Goal: Transaction & Acquisition: Subscribe to service/newsletter

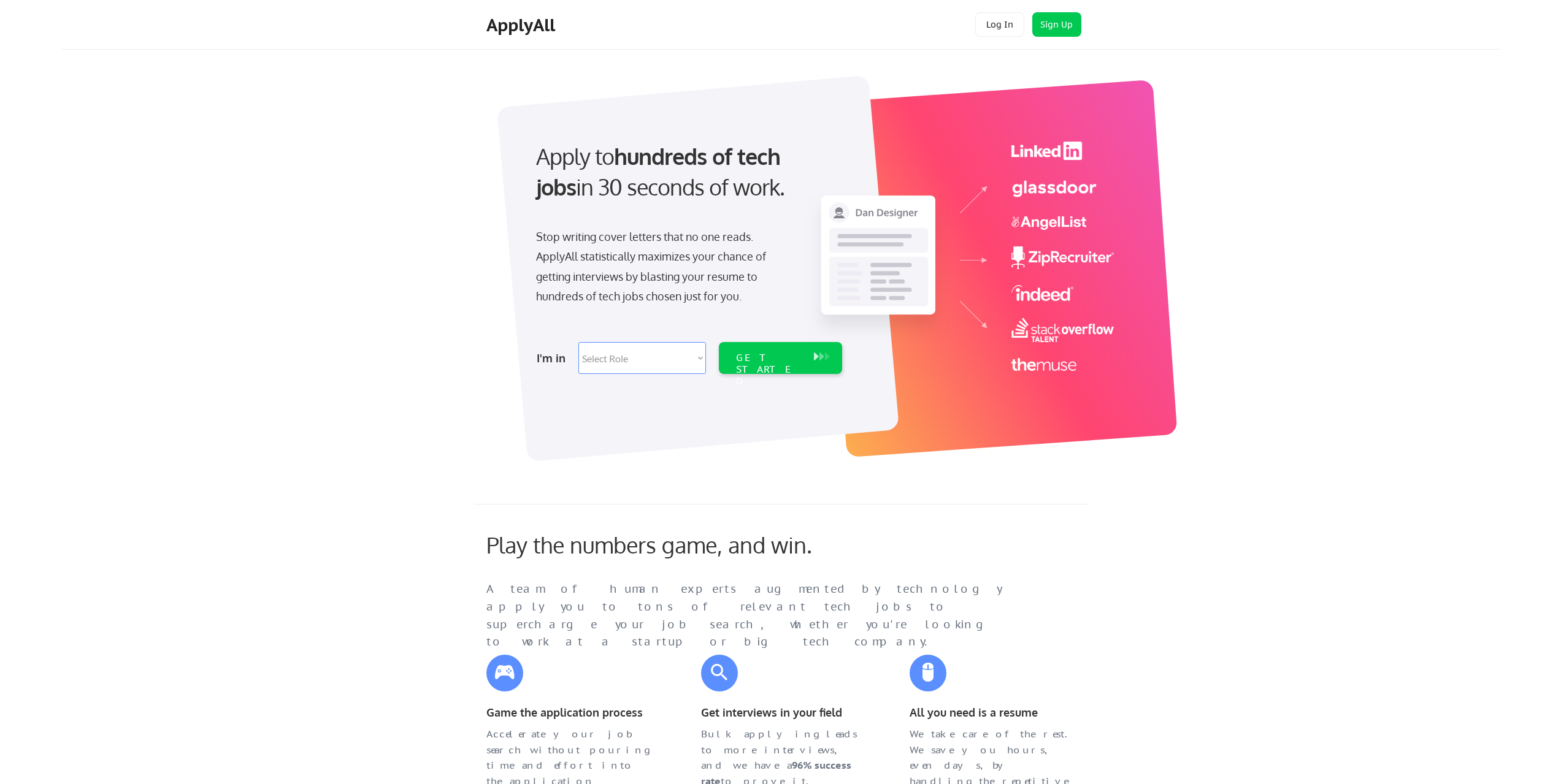
click at [633, 364] on select "Select Role Software Engineering Product Management Customer Success Sales UI/U…" at bounding box center [642, 357] width 128 height 32
select select ""it_security""
click at [578, 342] on select "Select Role Software Engineering Product Management Customer Success Sales UI/U…" at bounding box center [642, 357] width 128 height 32
select select ""it_security""
click at [756, 356] on div "GET STARTED" at bounding box center [768, 370] width 66 height 36
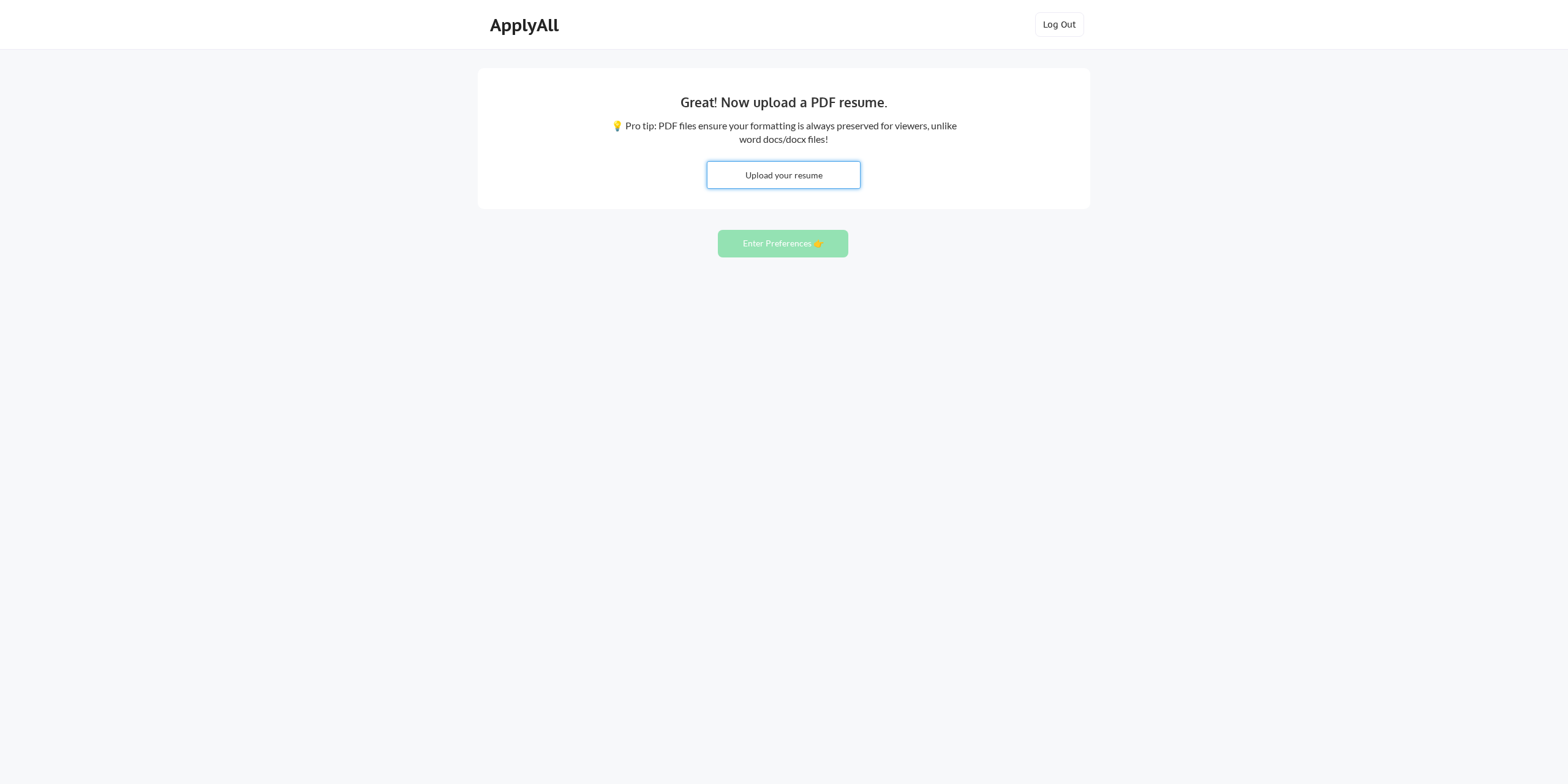
click at [784, 172] on input "file" at bounding box center [784, 175] width 153 height 26
click at [769, 177] on input "file" at bounding box center [784, 175] width 153 height 26
type input "C:\fakepath\Yanal Mash Resume.pdf"
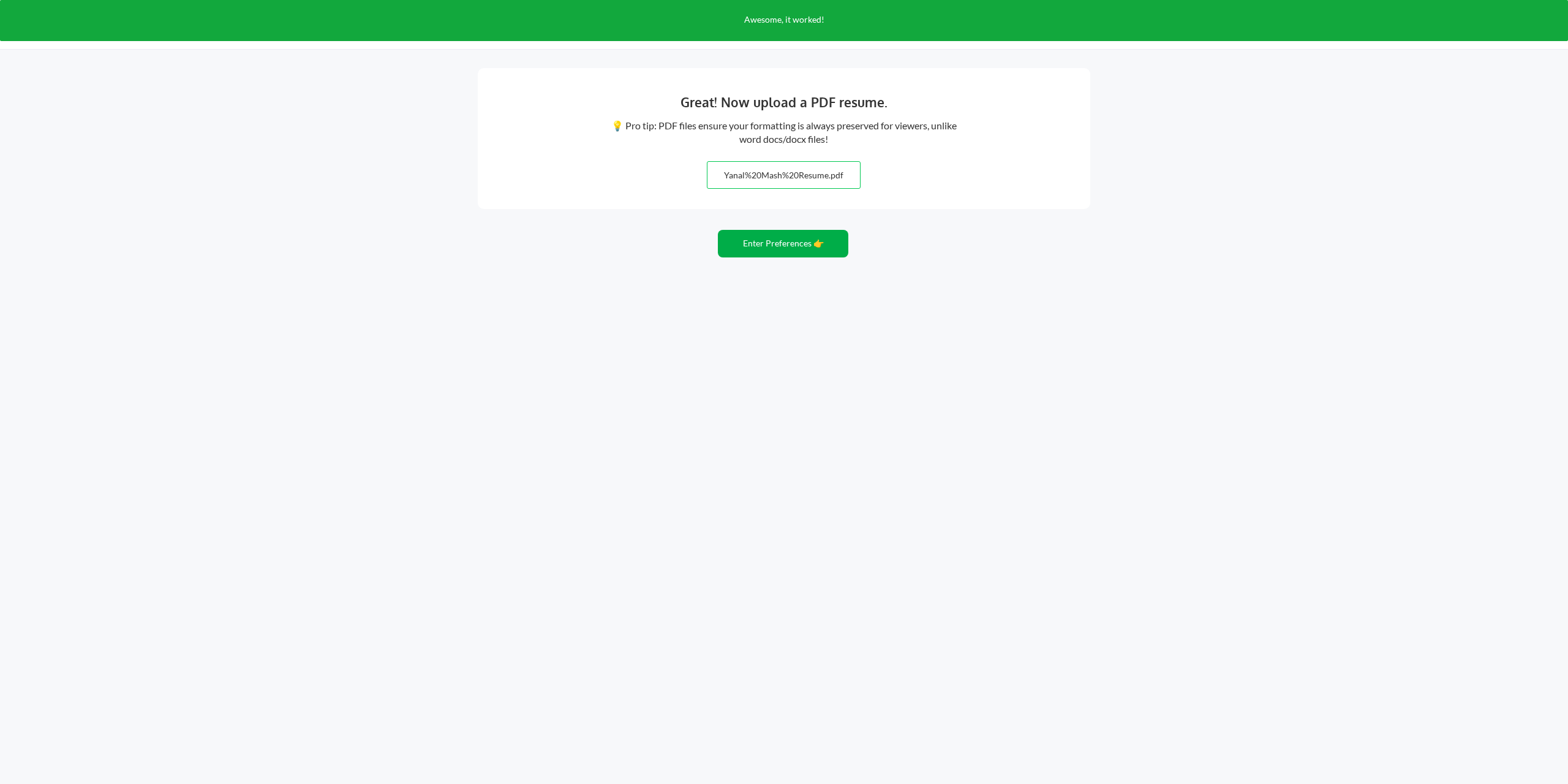
click at [787, 239] on button "Enter Preferences 👉" at bounding box center [783, 244] width 131 height 28
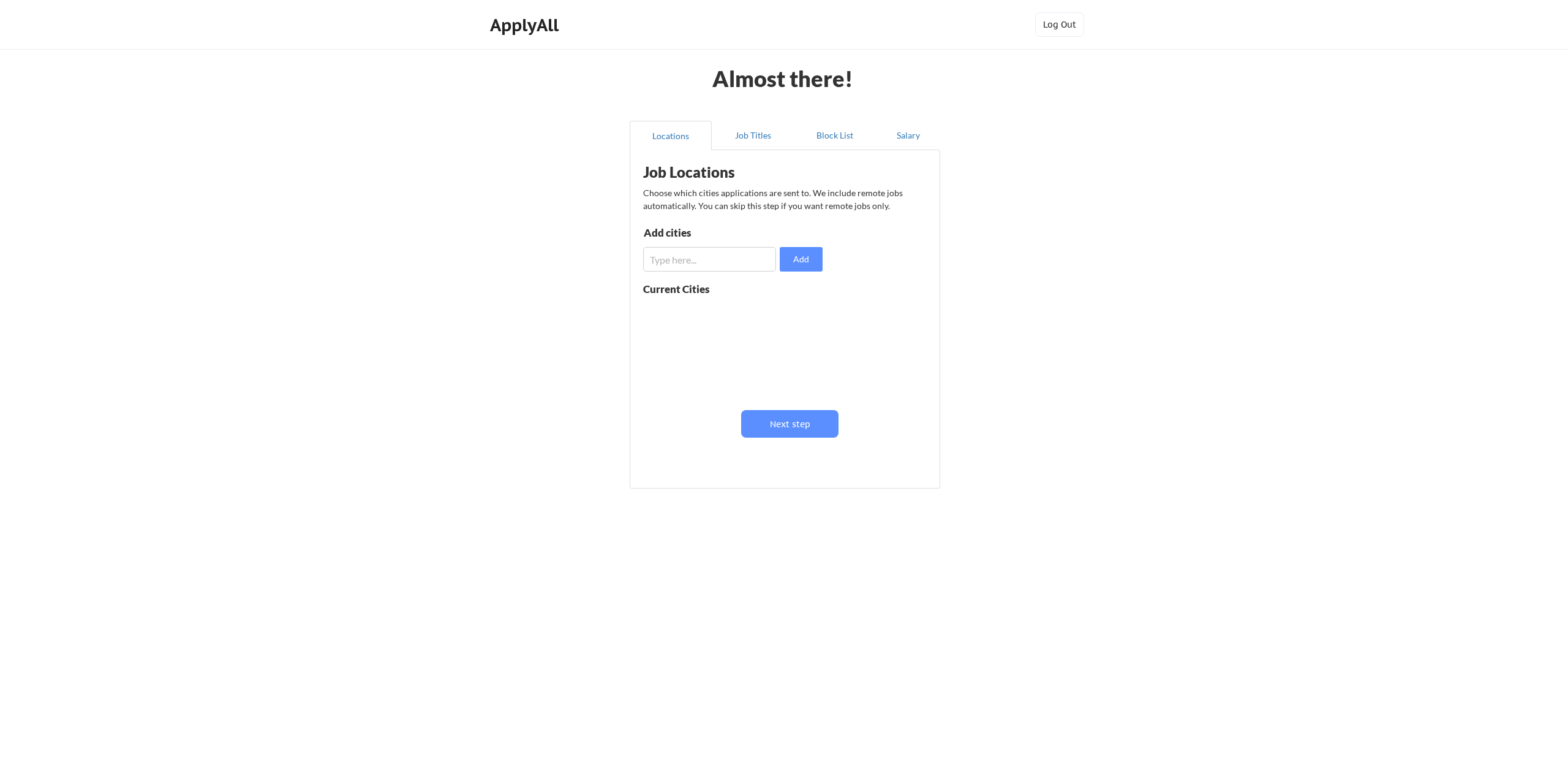
click at [726, 260] on input "input" at bounding box center [710, 260] width 133 height 25
type input "[GEOGRAPHIC_DATA]"
click at [798, 260] on button "Add" at bounding box center [801, 260] width 43 height 25
click at [691, 260] on input "input" at bounding box center [710, 260] width 133 height 25
type input "san [PERSON_NAME]"
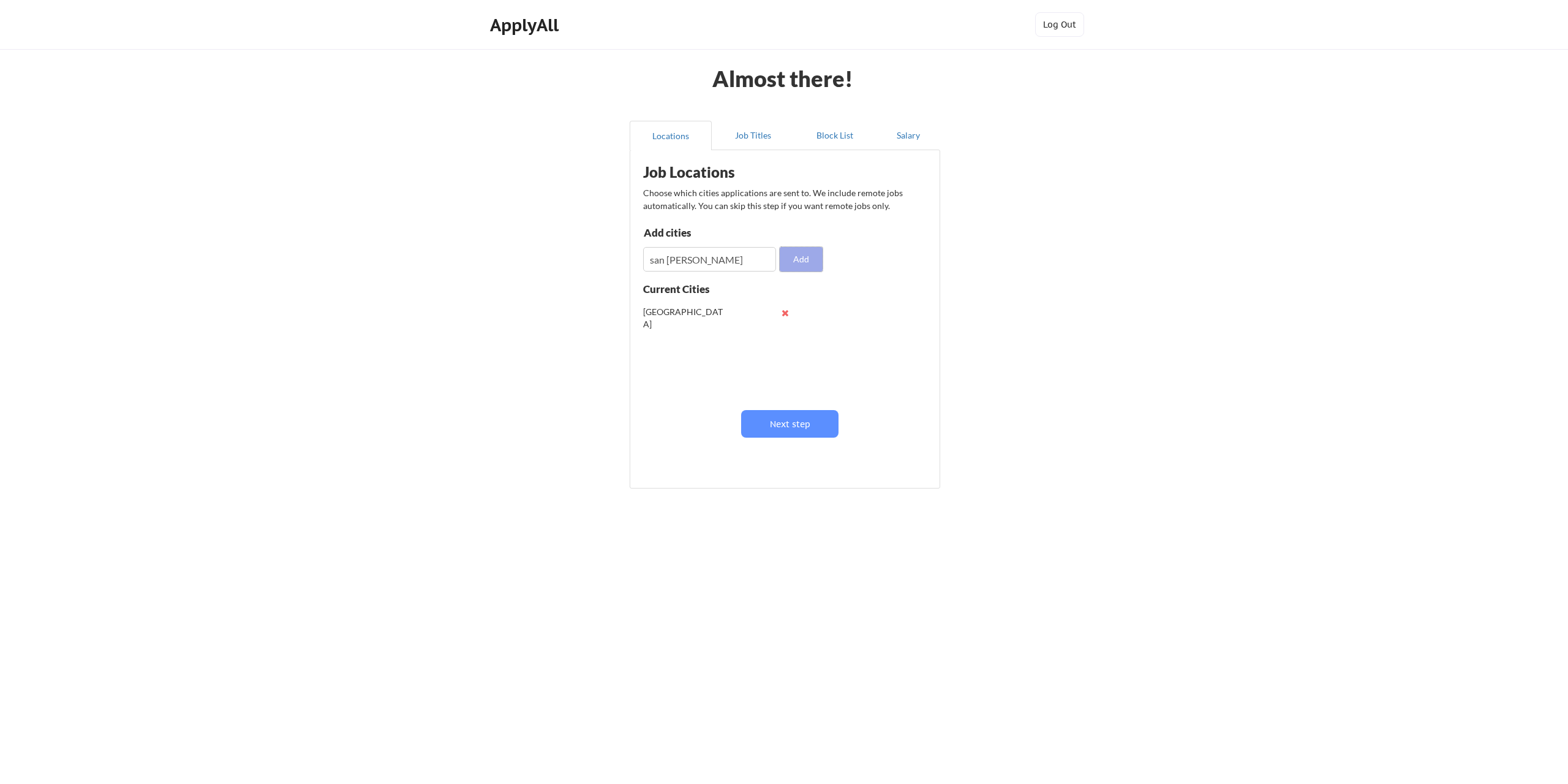
click at [807, 259] on button "Add" at bounding box center [801, 260] width 43 height 25
click at [689, 256] on input "input" at bounding box center [710, 260] width 133 height 25
type input "pleasanton"
click at [805, 258] on button "Add" at bounding box center [801, 260] width 43 height 25
click at [698, 258] on input "input" at bounding box center [710, 260] width 133 height 25
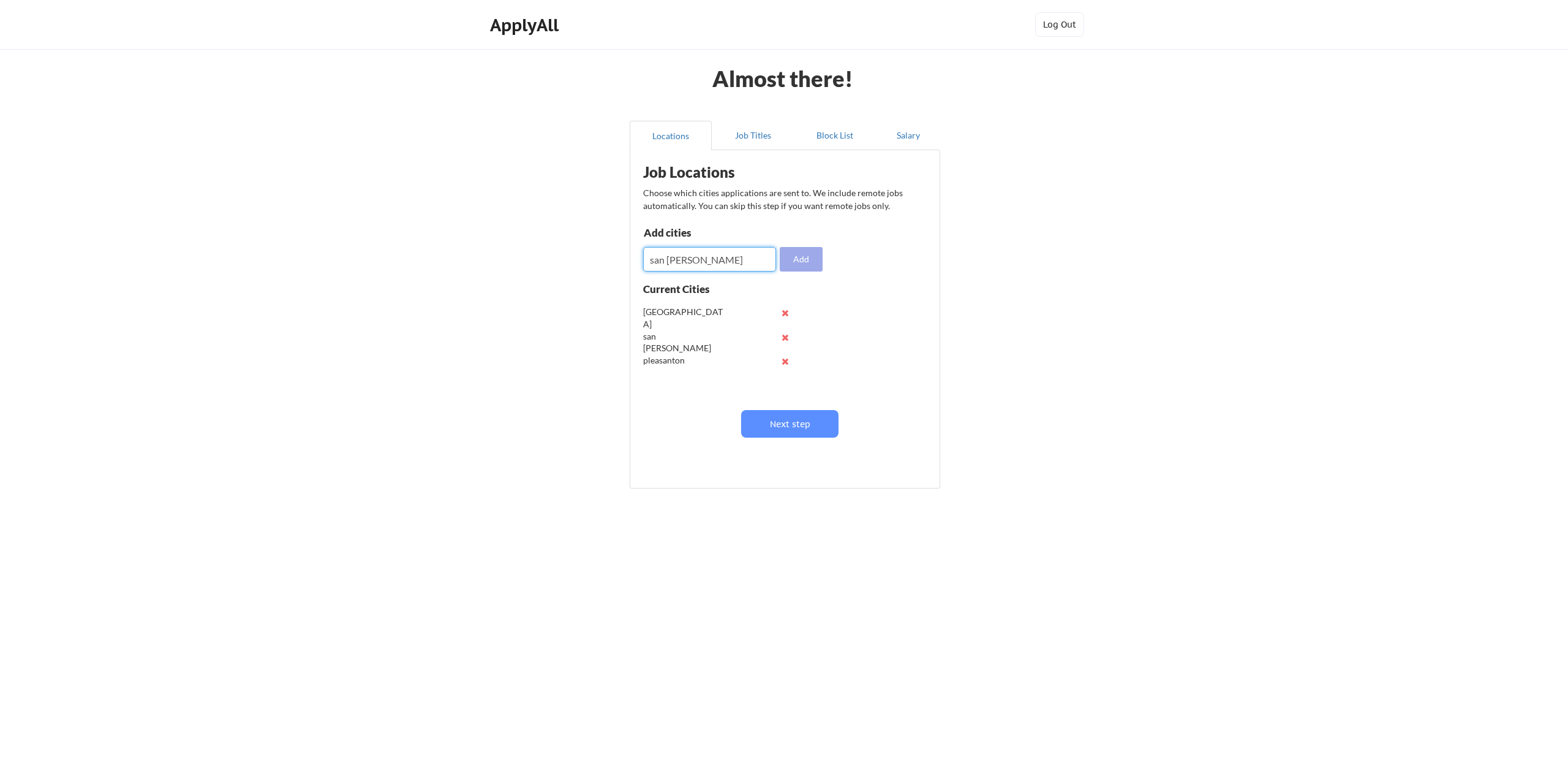
type input "san [PERSON_NAME]"
click at [804, 256] on button "Add" at bounding box center [801, 260] width 43 height 25
click at [691, 261] on input "input" at bounding box center [710, 260] width 133 height 25
click at [791, 423] on button "Next step" at bounding box center [790, 424] width 98 height 28
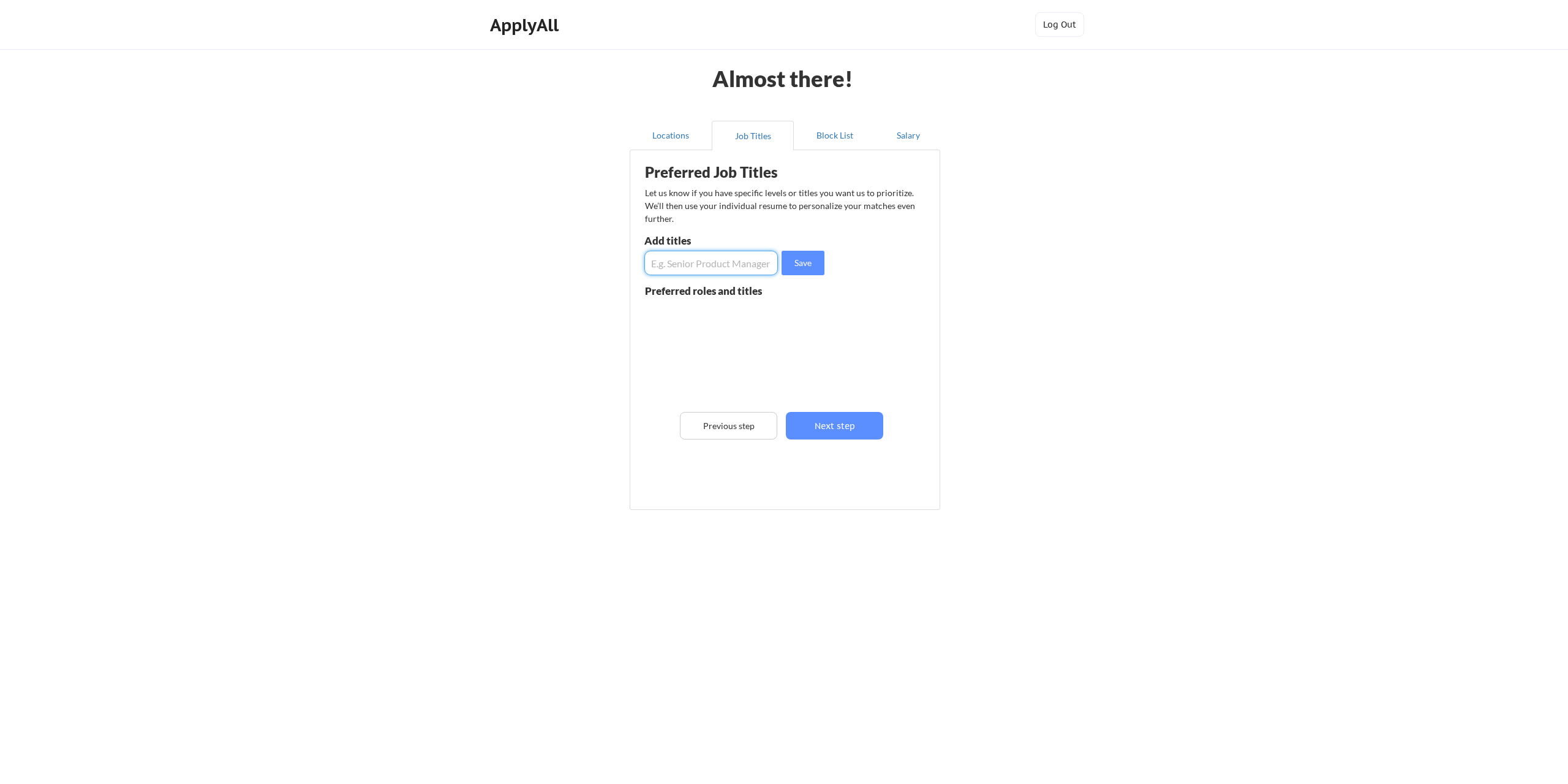
click at [681, 268] on input "input" at bounding box center [711, 263] width 133 height 25
type input "IT manager"
click at [801, 263] on button "Save" at bounding box center [803, 263] width 43 height 25
click at [700, 263] on input "input" at bounding box center [711, 263] width 133 height 25
type input "director of IT"
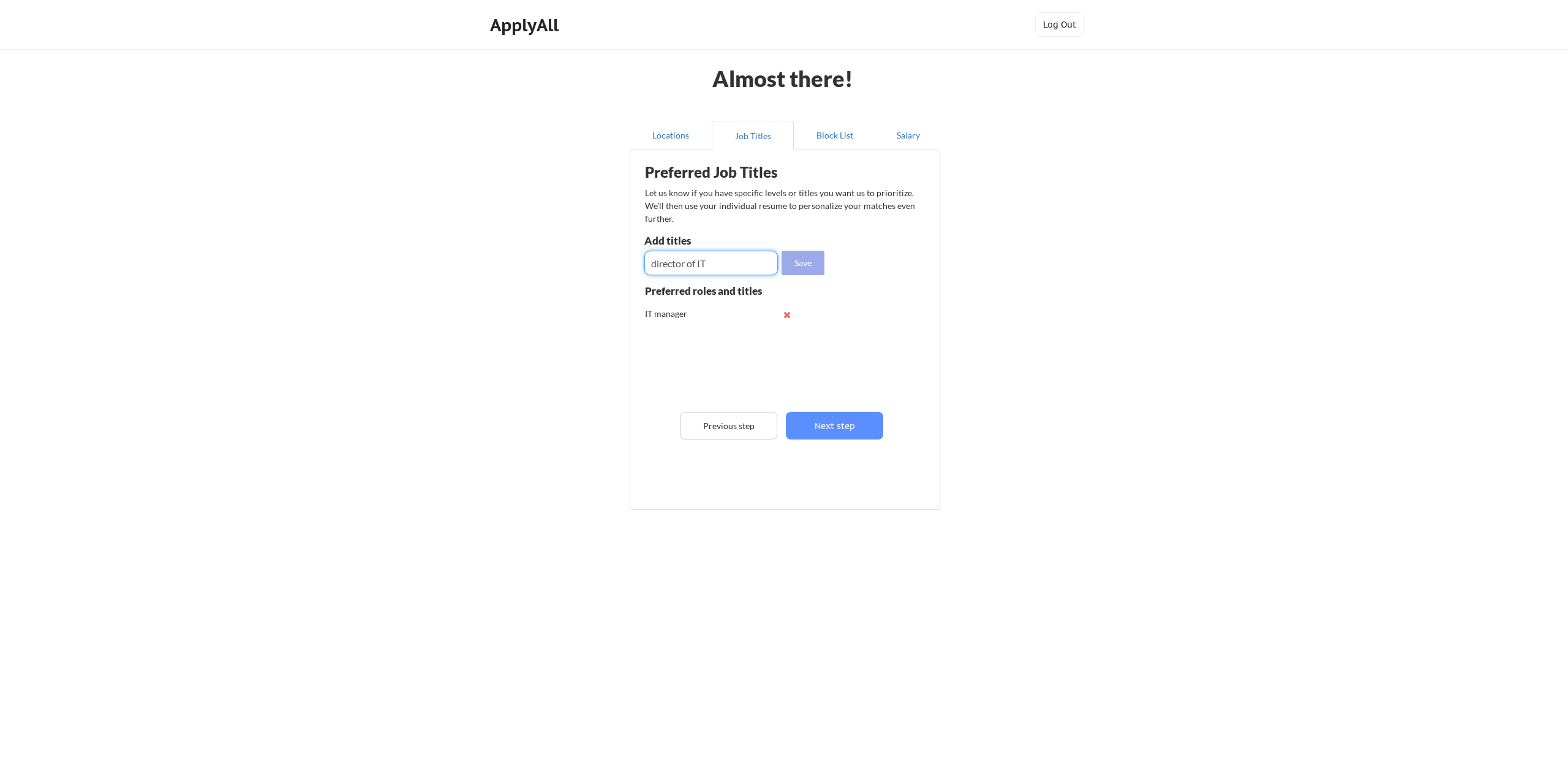
click at [799, 266] on button "Save" at bounding box center [803, 263] width 43 height 25
click at [689, 266] on input "input" at bounding box center [711, 263] width 133 height 25
type input "infrastructure manage"
click at [808, 263] on button "Save" at bounding box center [803, 263] width 43 height 25
click at [735, 258] on input "input" at bounding box center [711, 263] width 133 height 25
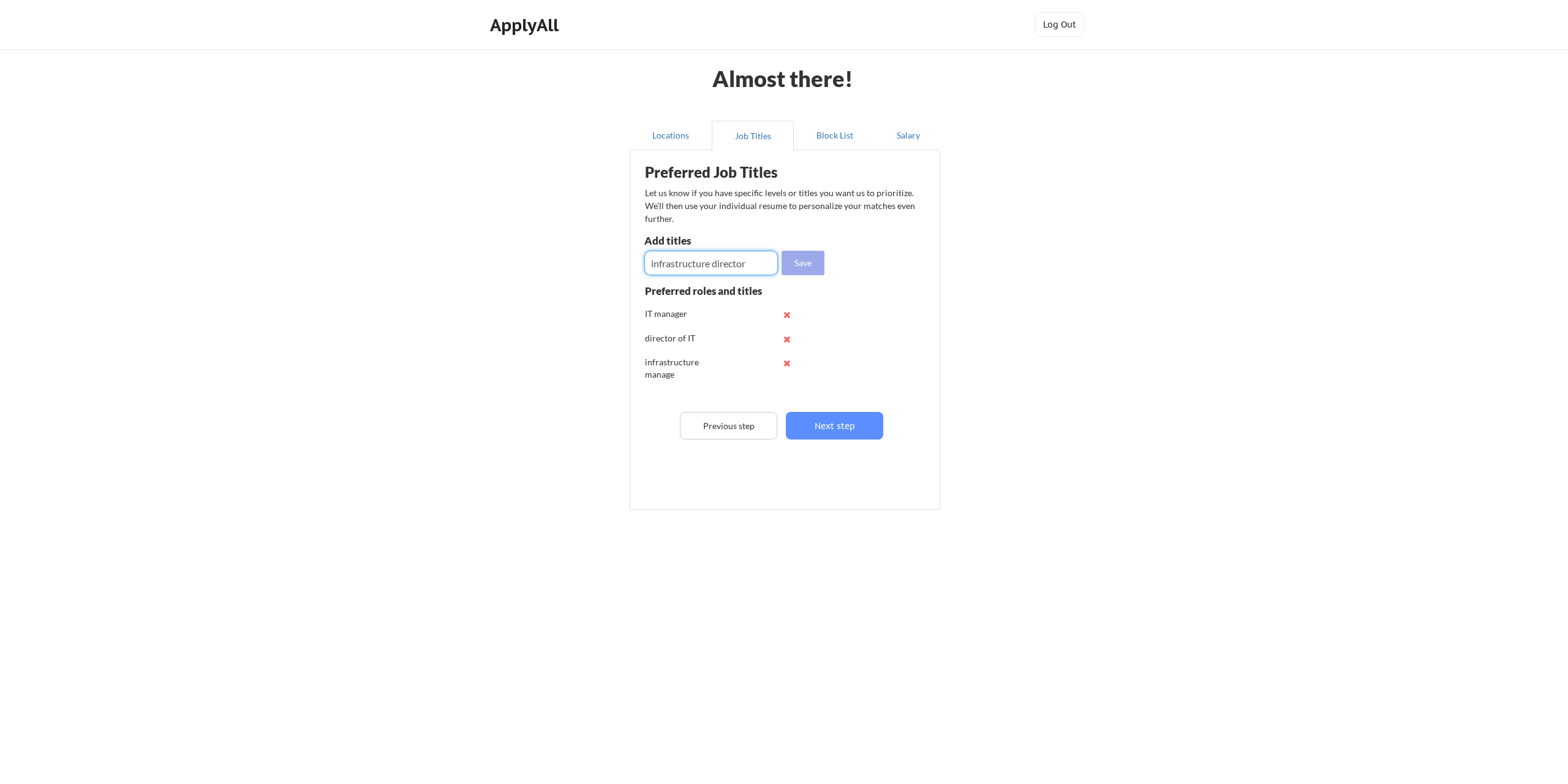
type input "infrastructure director"
click at [805, 261] on button "Save" at bounding box center [803, 263] width 43 height 25
click at [700, 263] on input "input" at bounding box center [711, 263] width 133 height 25
type input "senior manager IT"
click at [795, 260] on button "Save" at bounding box center [803, 263] width 43 height 25
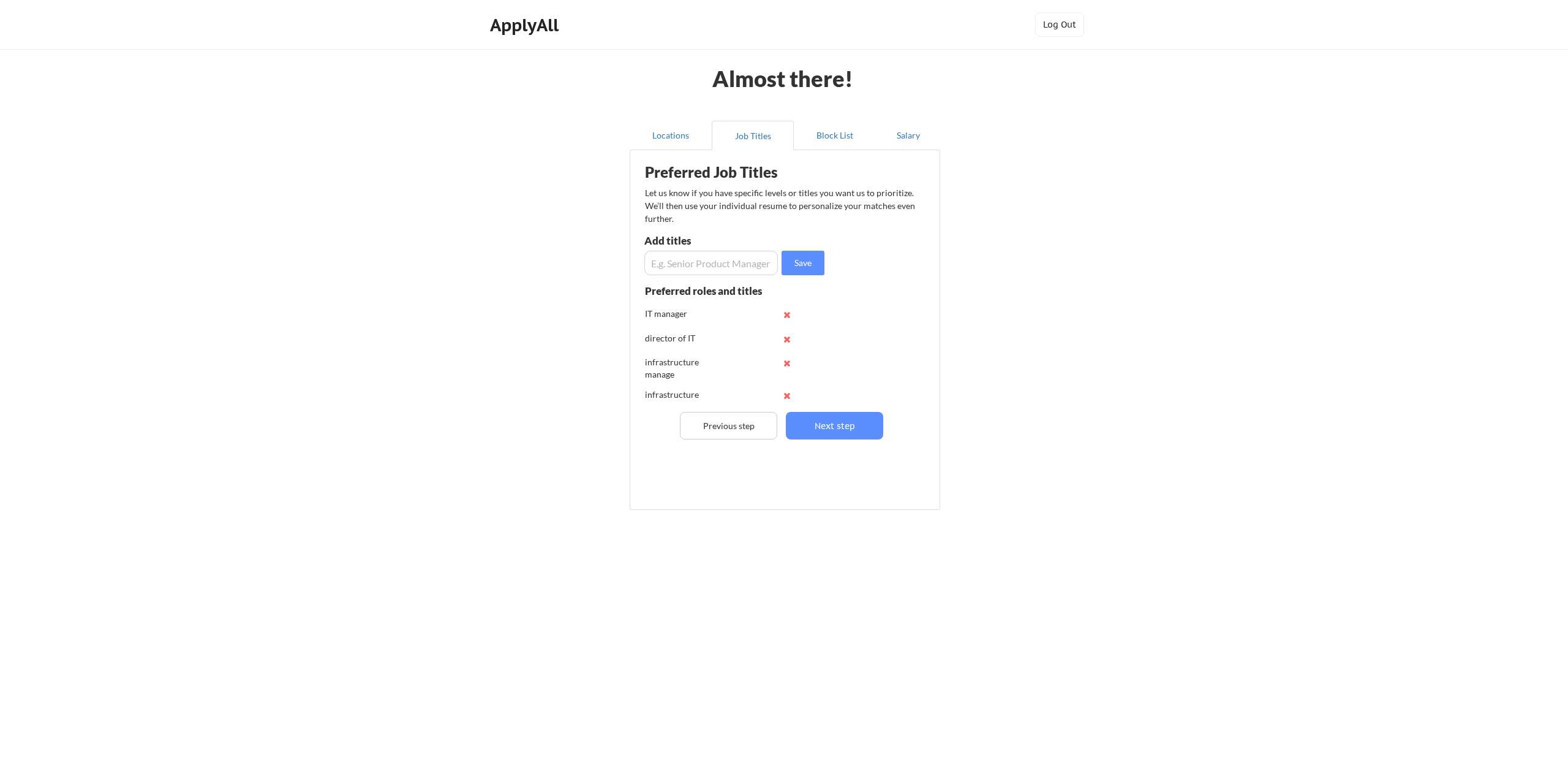
click at [687, 265] on input "input" at bounding box center [711, 263] width 133 height 25
type input "senior manager infrastructure"
click at [798, 266] on button "Save" at bounding box center [803, 263] width 43 height 25
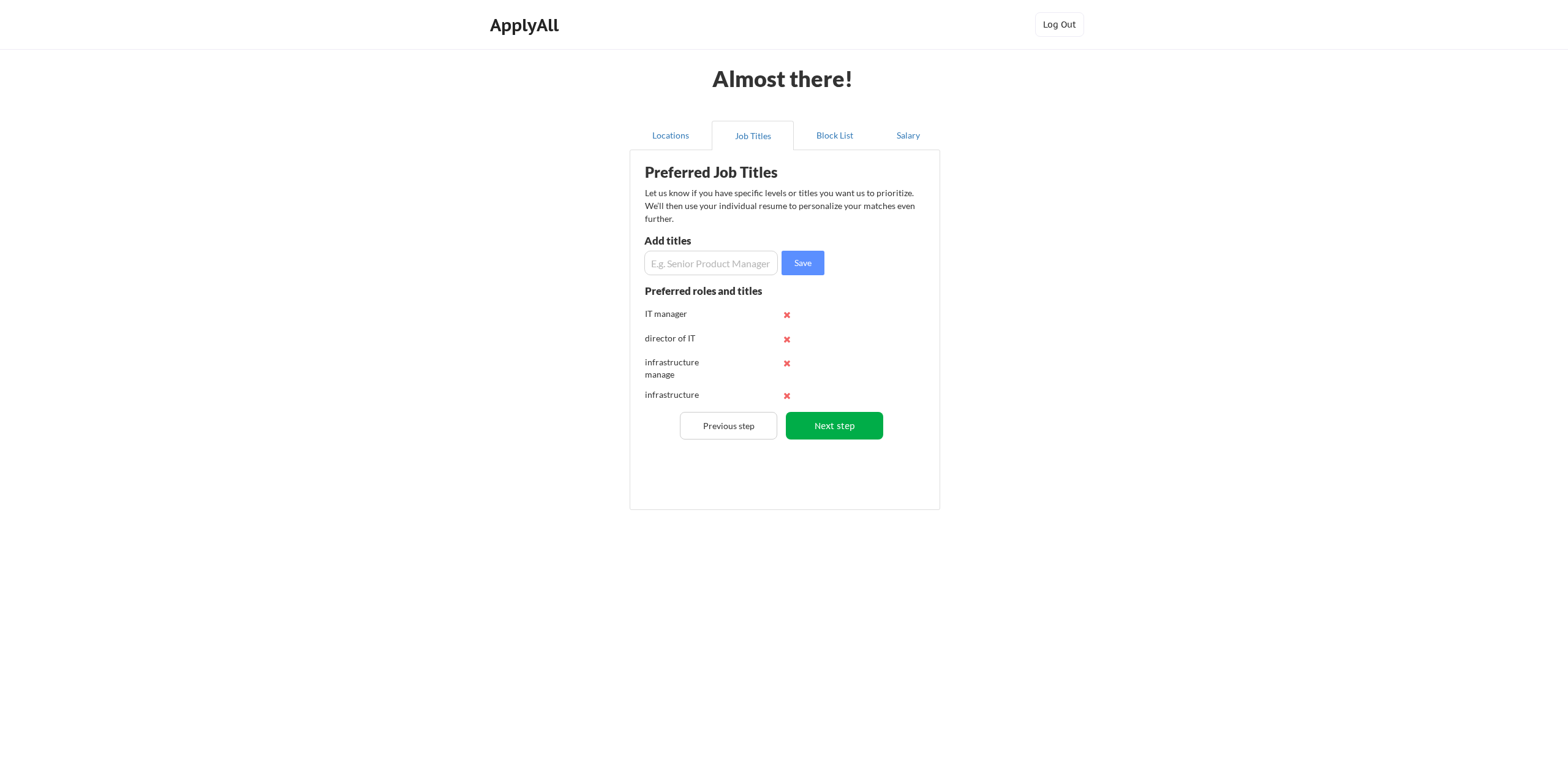
click at [832, 428] on button "Next step" at bounding box center [835, 426] width 98 height 28
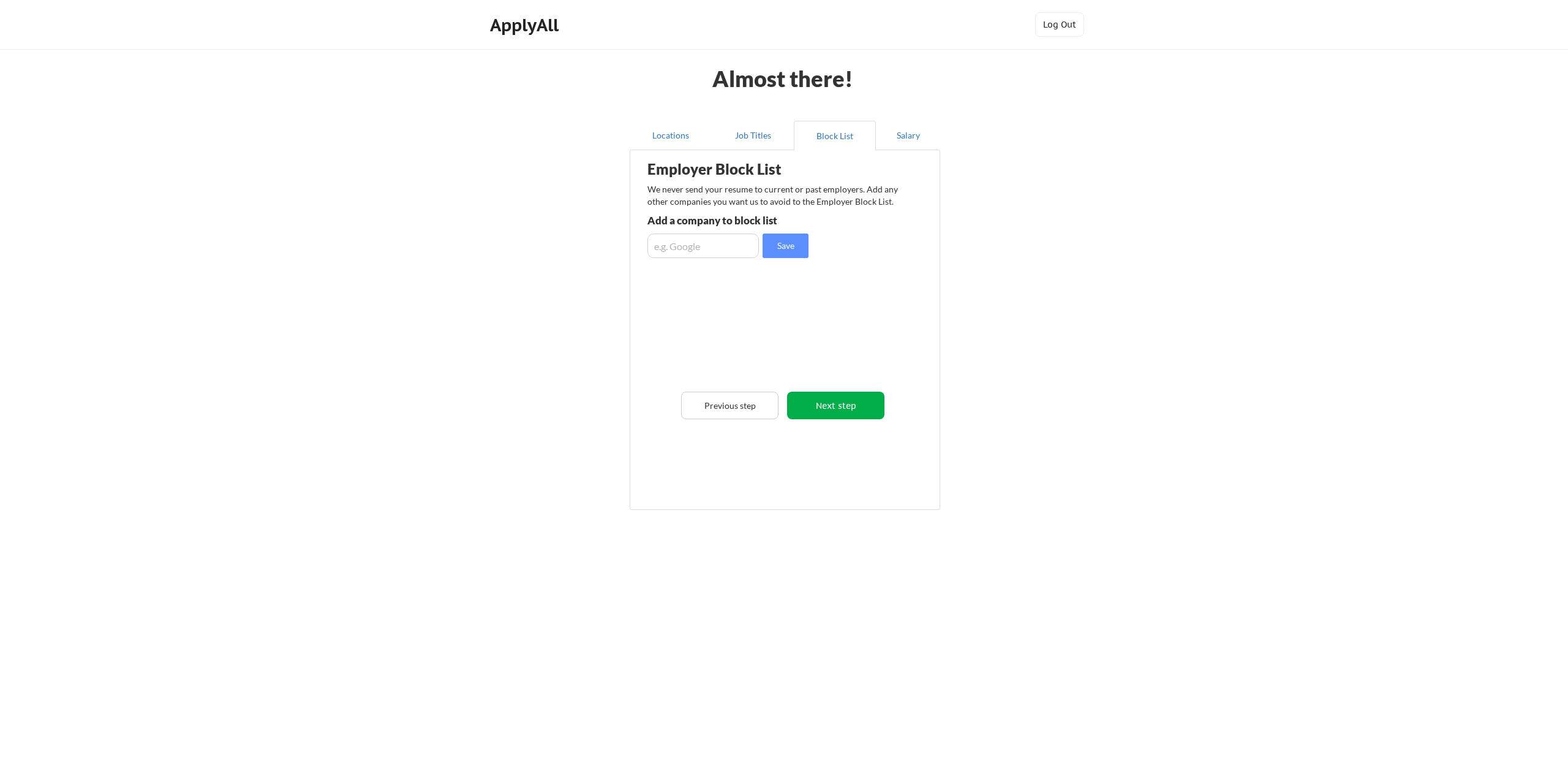
click at [832, 400] on button "Next step" at bounding box center [836, 406] width 98 height 28
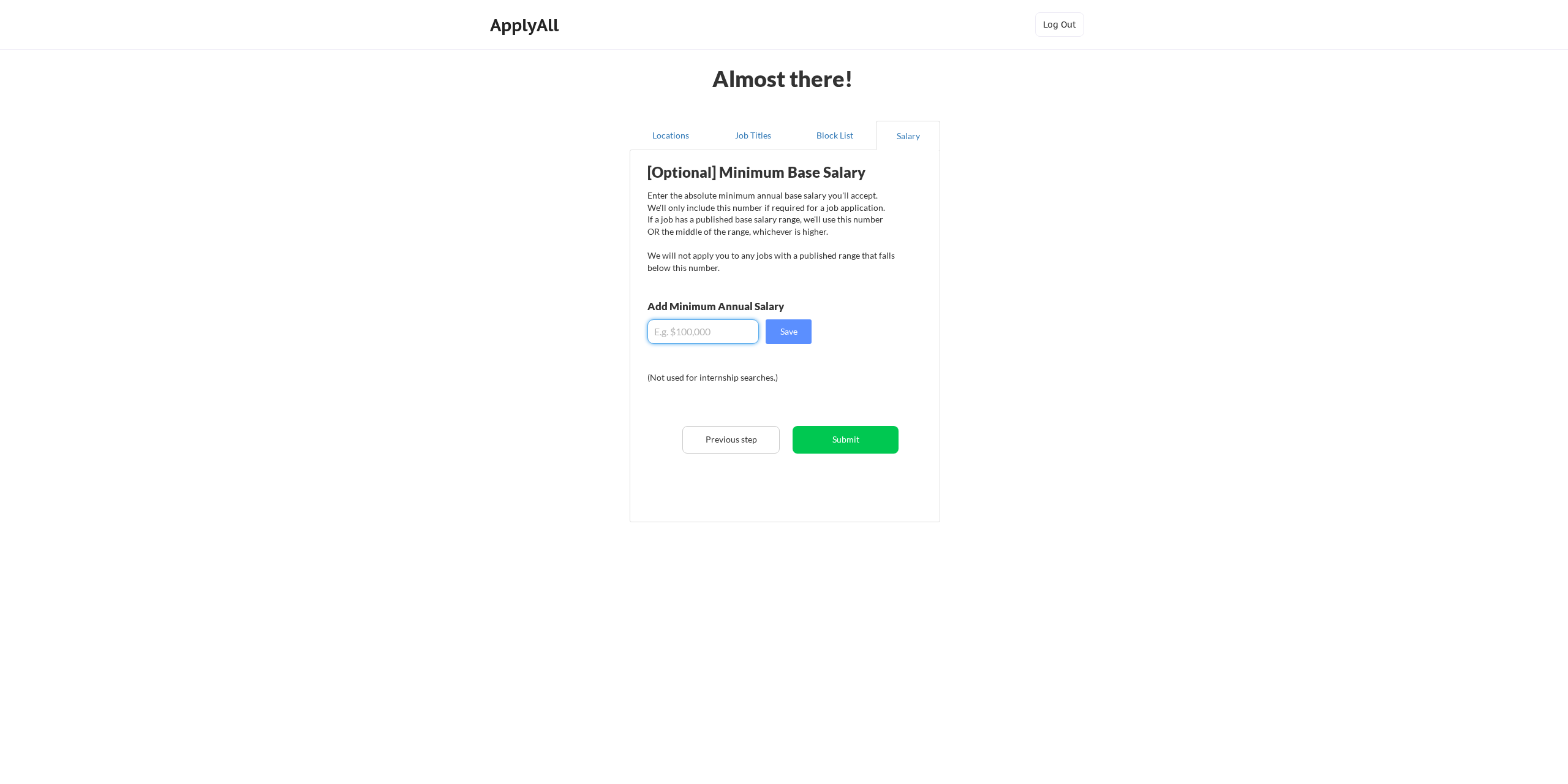
click at [704, 335] on input "input" at bounding box center [703, 332] width 112 height 25
type input "$180,000"
click at [787, 330] on button "Save" at bounding box center [788, 332] width 46 height 25
click at [841, 443] on button "Submit" at bounding box center [846, 440] width 106 height 28
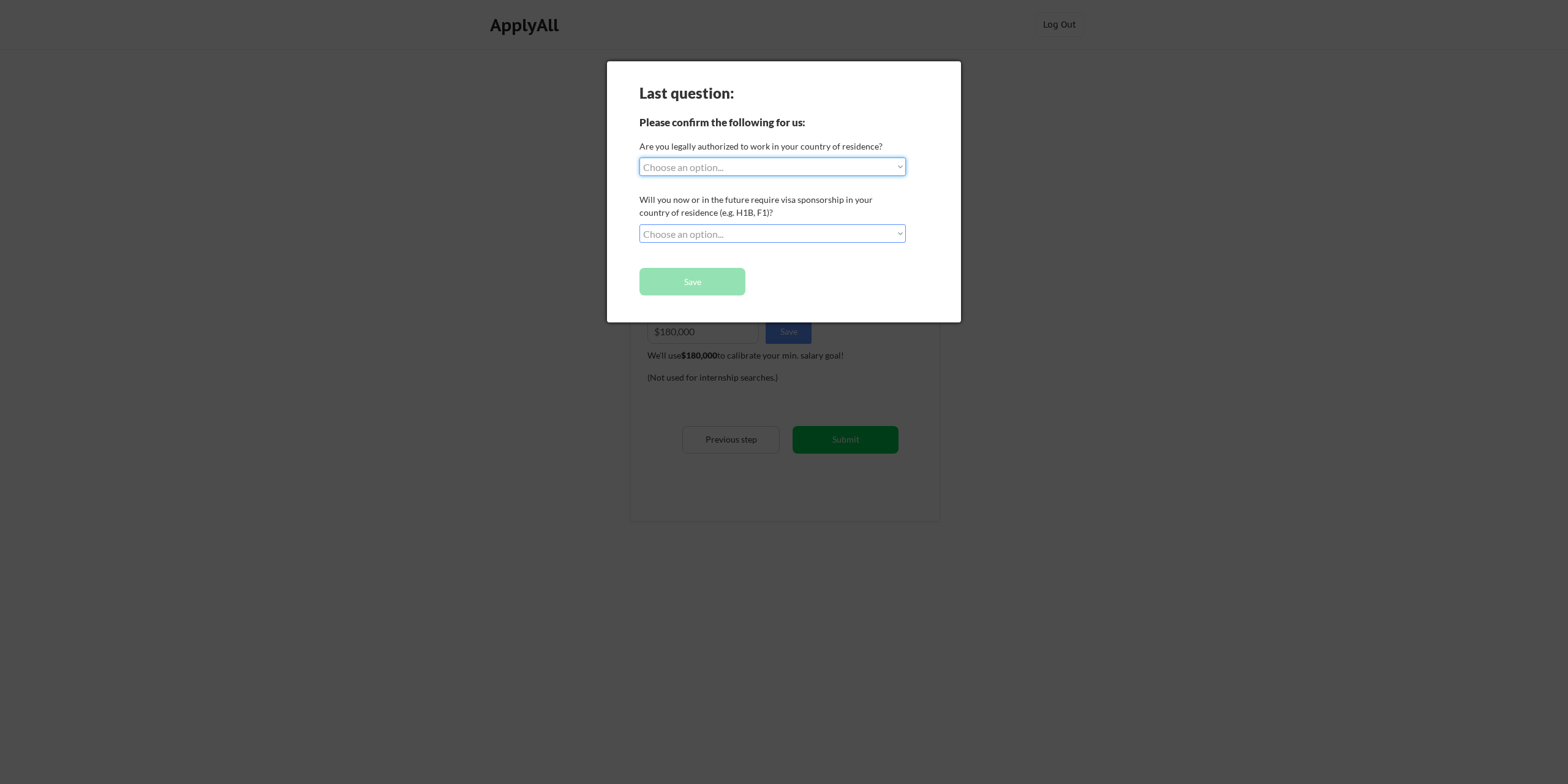
click at [699, 167] on select "Choose an option... Yes, I am a US Citizen Yes, I am a Canadian Citizen Yes, I …" at bounding box center [773, 167] width 266 height 19
select select ""yes__i_am_a_us_citizen""
click at [640, 157] on select "Choose an option... Yes, I am a US Citizen Yes, I am a Canadian Citizen Yes, I …" at bounding box center [773, 167] width 266 height 19
click at [691, 232] on select "Choose an option... No, I will not need sponsorship Yes, I will need sponsorship" at bounding box center [773, 234] width 266 height 19
select select ""no__i_will_not_need_sponsorship""
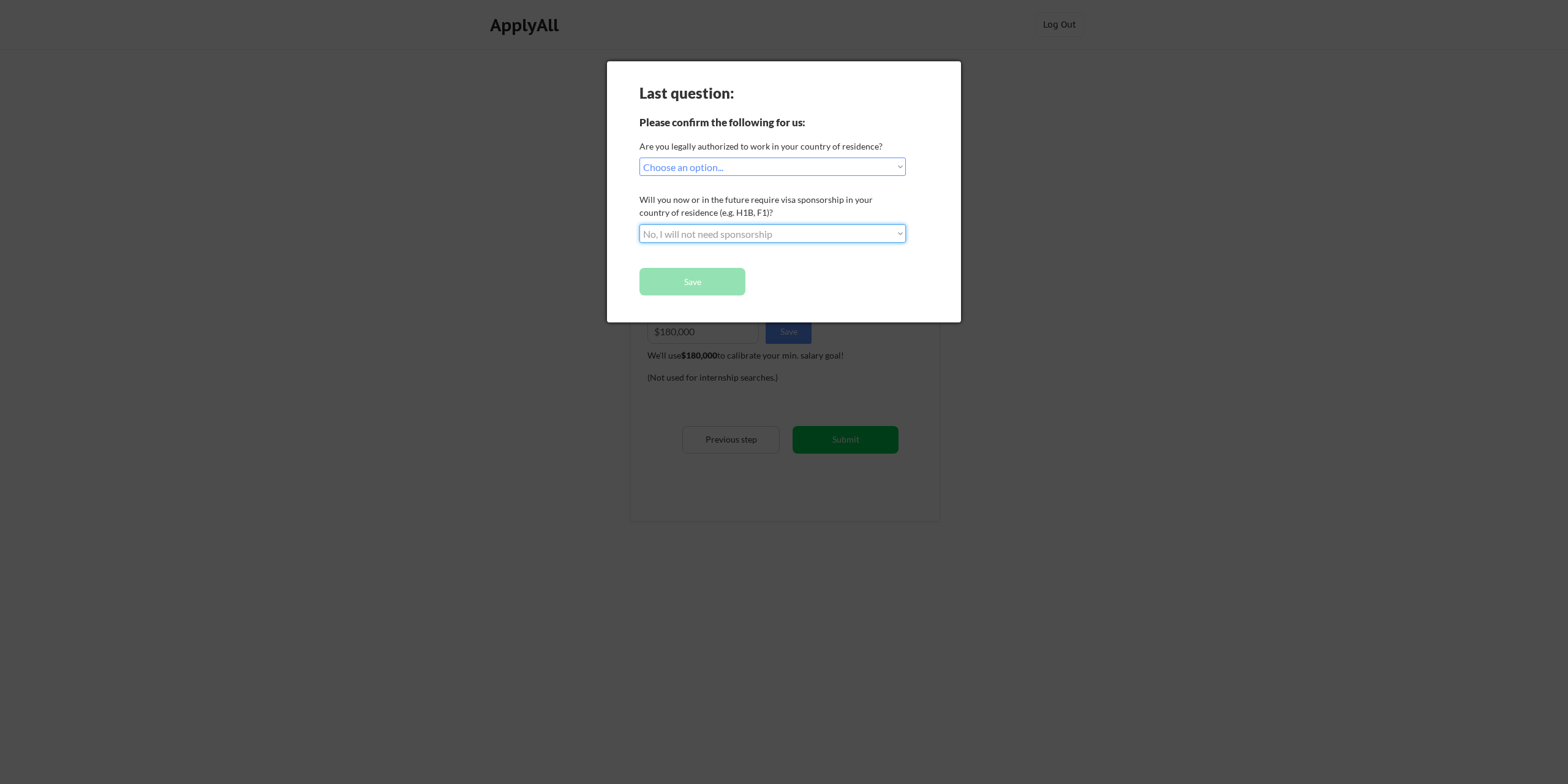
click at [640, 225] on select "Choose an option... No, I will not need sponsorship Yes, I will need sponsorship" at bounding box center [773, 234] width 266 height 19
click at [688, 285] on button "Save" at bounding box center [692, 282] width 106 height 28
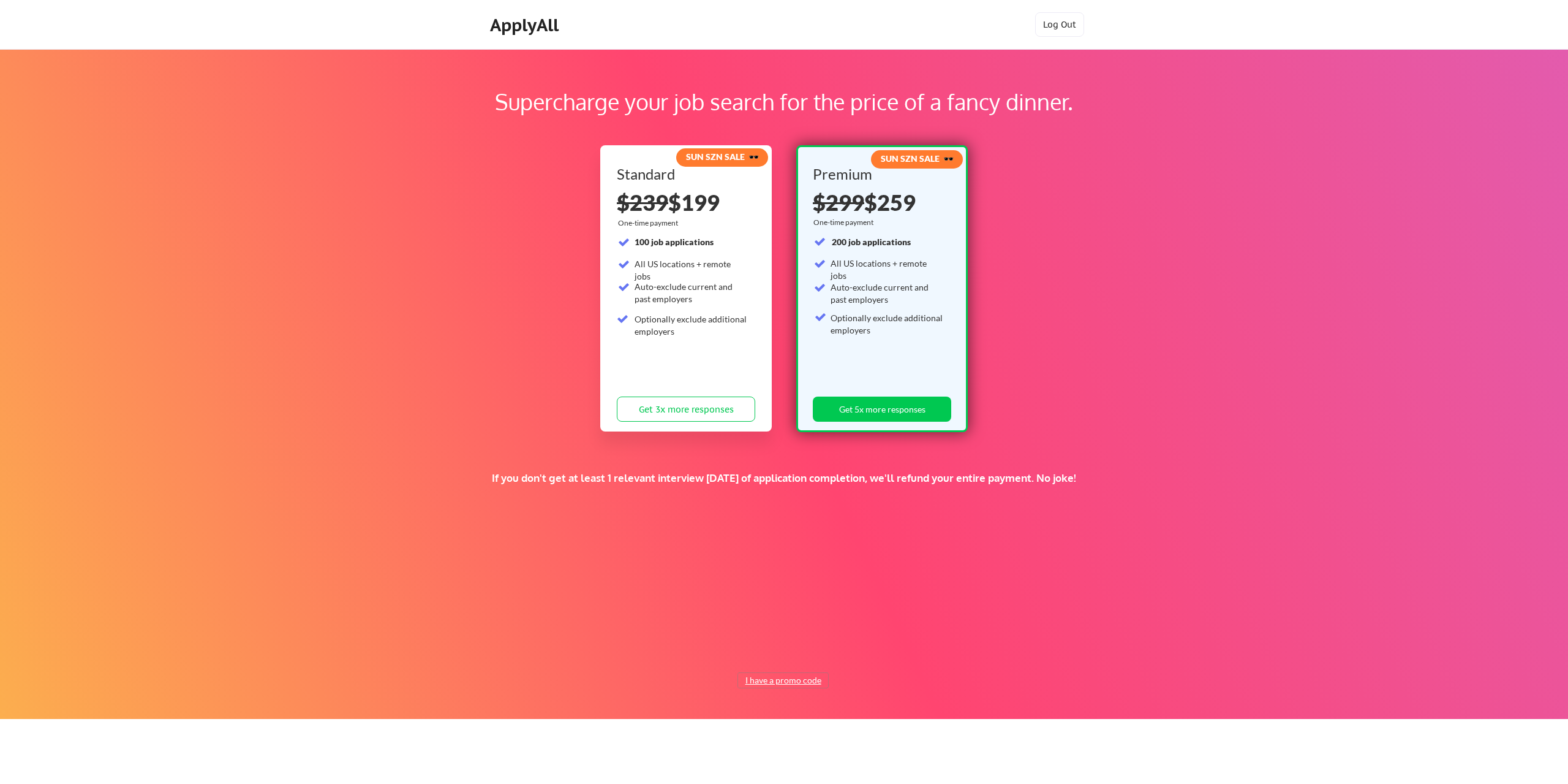
click at [778, 679] on button "I have a promo code" at bounding box center [783, 680] width 90 height 15
click at [747, 656] on input "input" at bounding box center [755, 652] width 113 height 25
paste input "50PROMO2025"
click at [853, 648] on button "Submit" at bounding box center [849, 652] width 64 height 25
click at [744, 652] on input "input" at bounding box center [755, 652] width 113 height 25
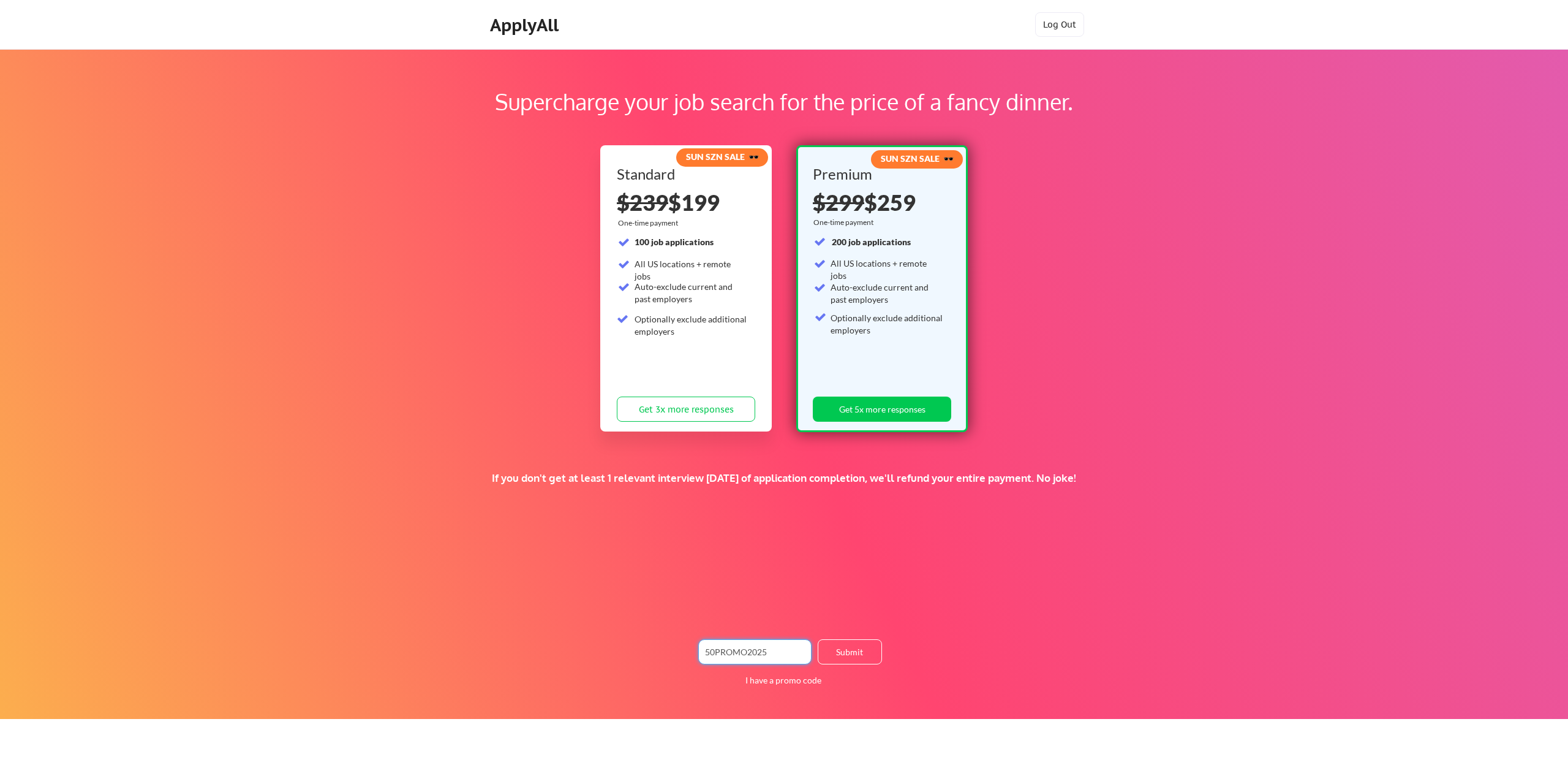
click at [744, 652] on input "input" at bounding box center [755, 652] width 113 height 25
paste input "YH78O34Y387OY7O38"
type input "YH78O34Y387OY7O38"
click at [845, 650] on button "Submit" at bounding box center [849, 652] width 64 height 25
click at [512, 22] on div "ApplyAll" at bounding box center [526, 25] width 72 height 21
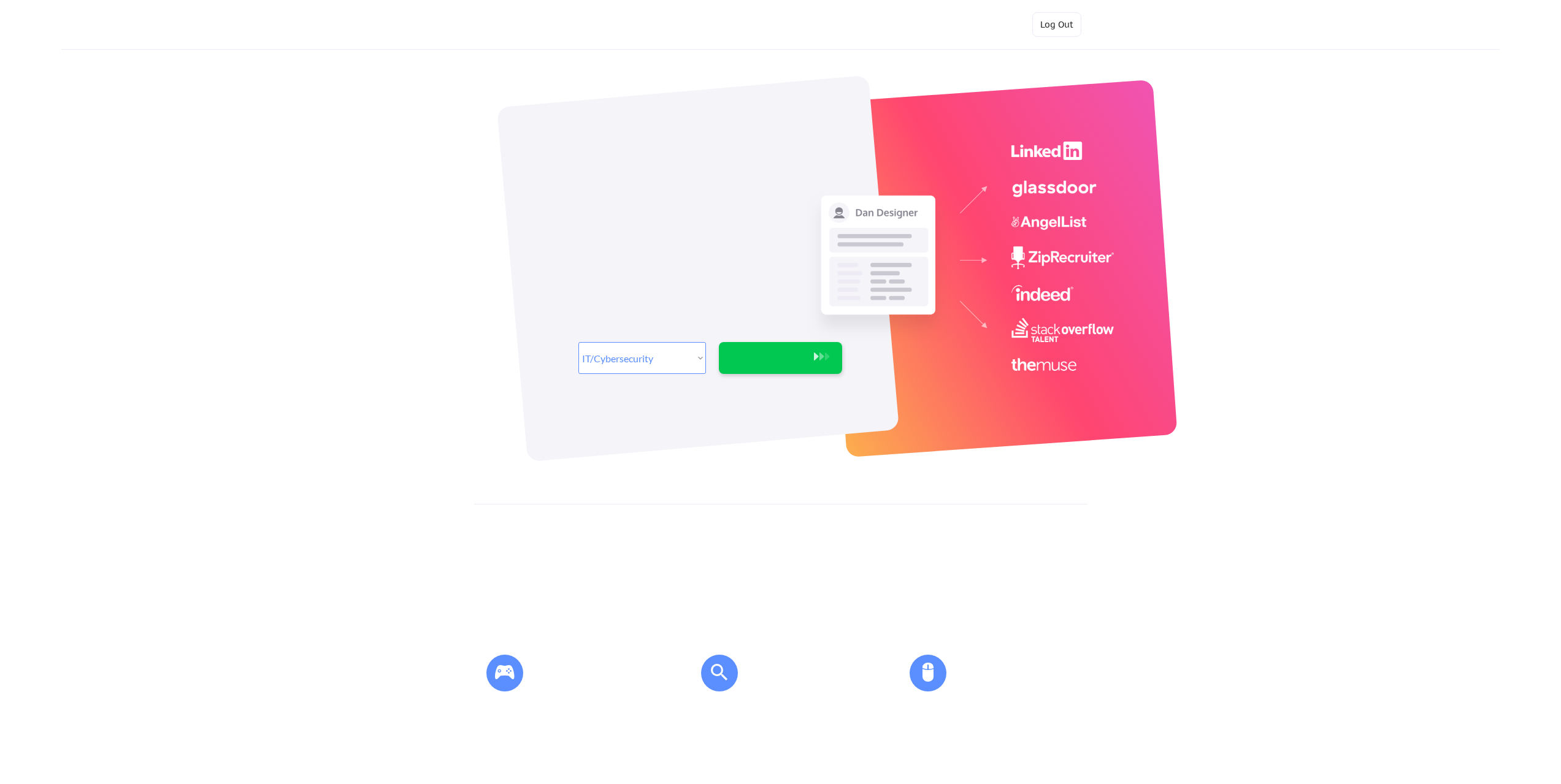
select select ""it_security""
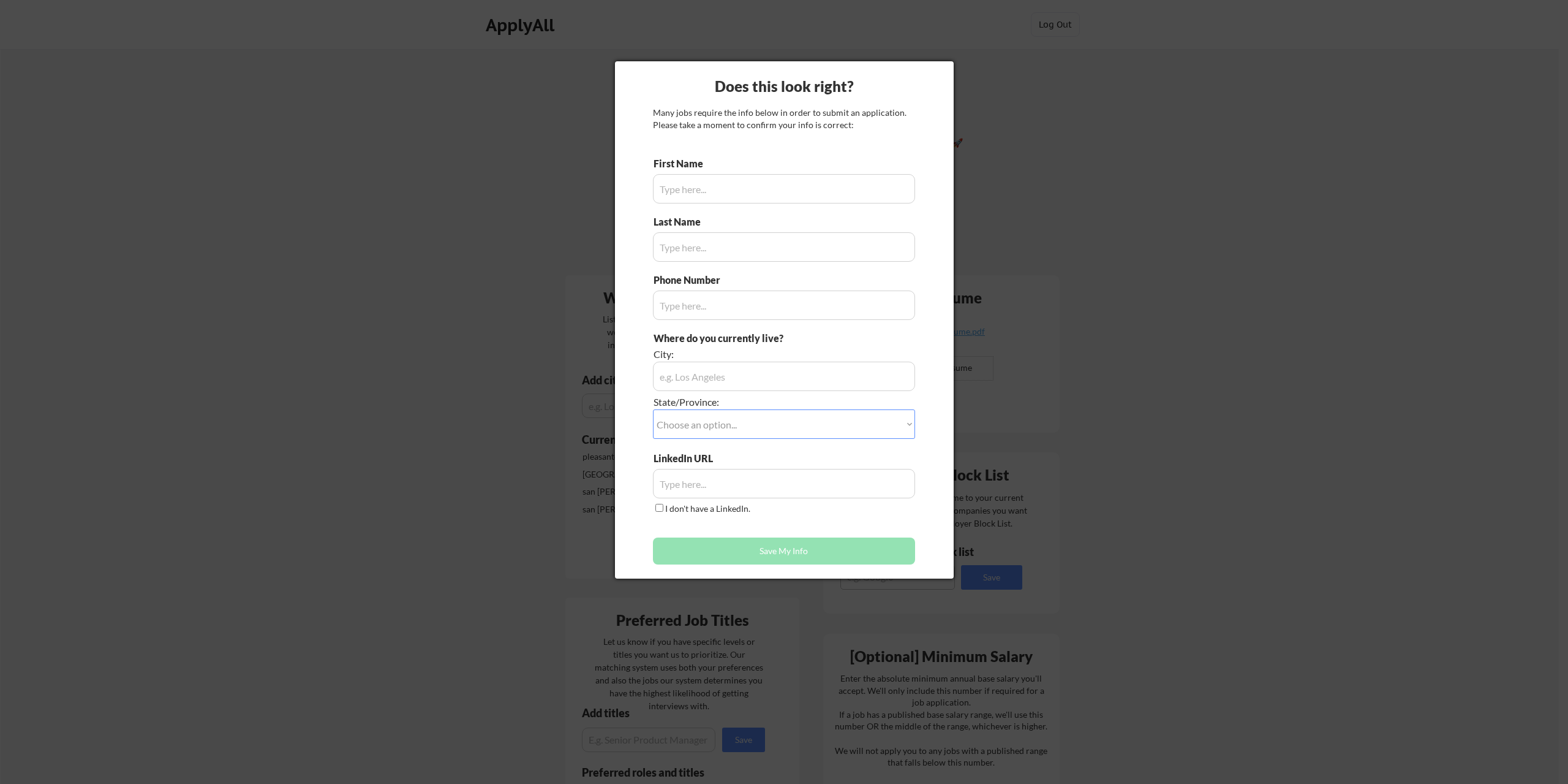
type input "Yanal"
type input "Mash"
type input "6502153638"
type input "[URL][DOMAIN_NAME]"
type input "[GEOGRAPHIC_DATA], [US_STATE]"
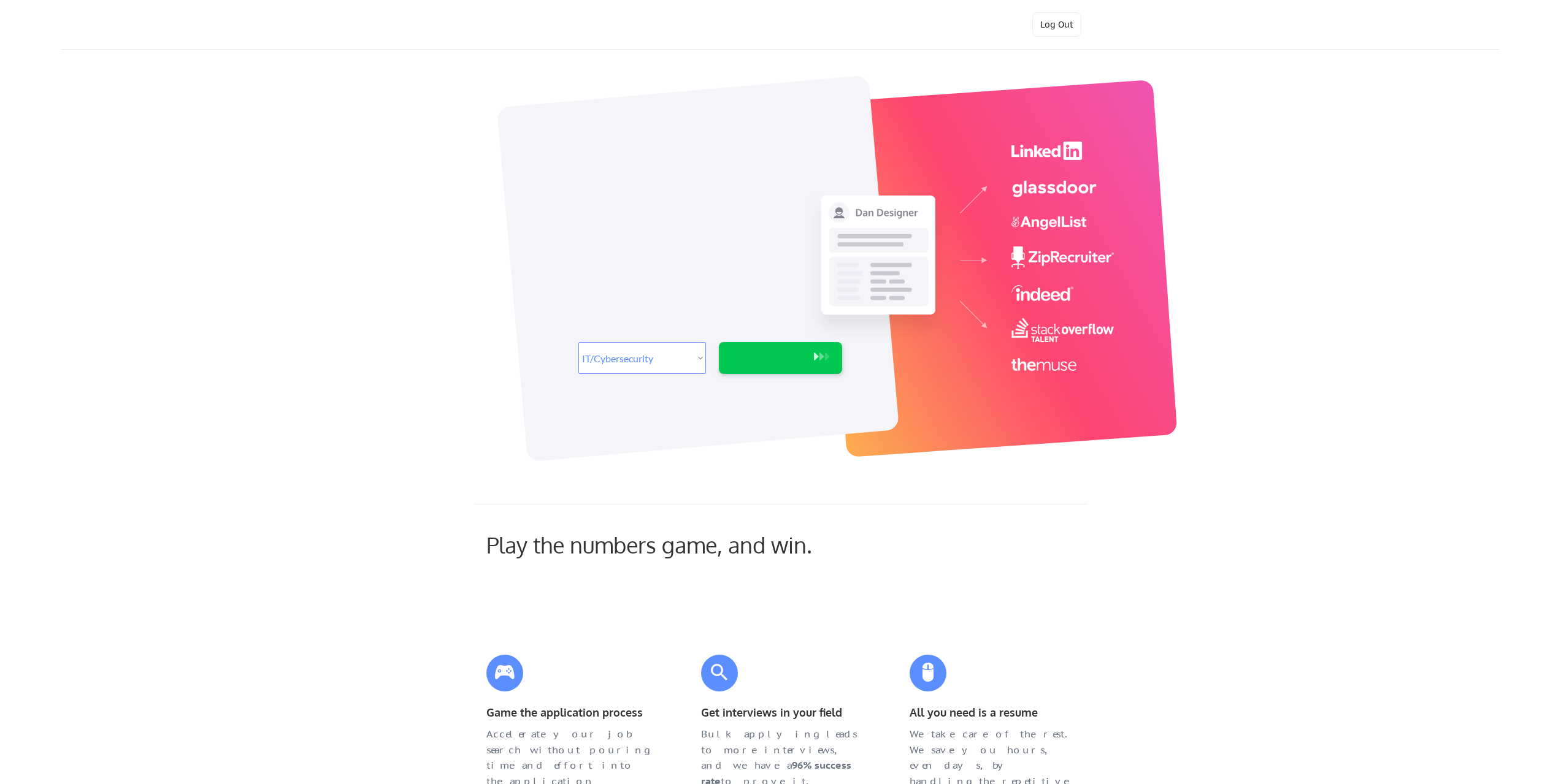
select select ""it_security""
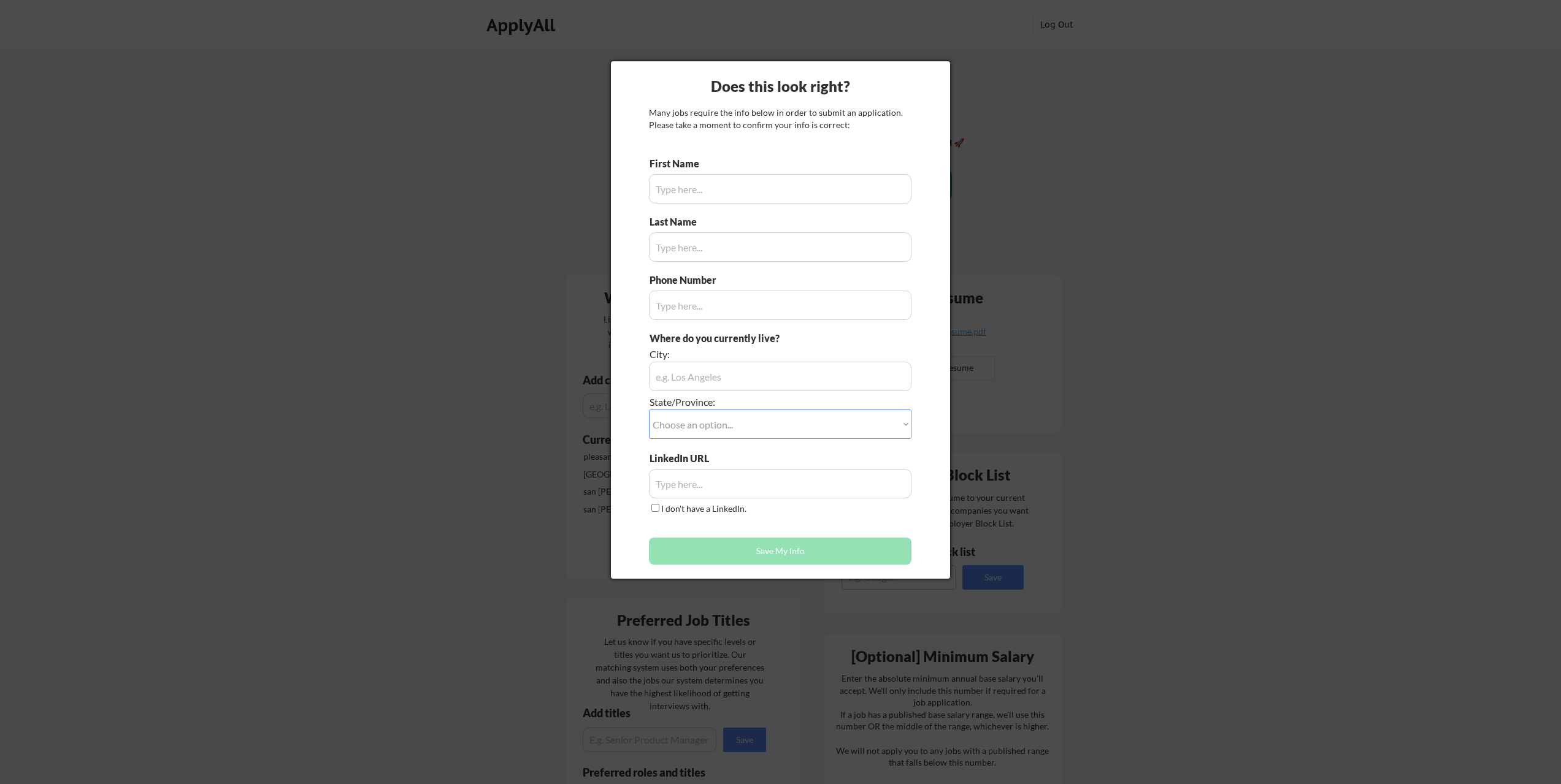
type input "Yanal"
type input "Mash"
type input "6502153638"
type input "[URL][DOMAIN_NAME]"
type input "[GEOGRAPHIC_DATA], [US_STATE]"
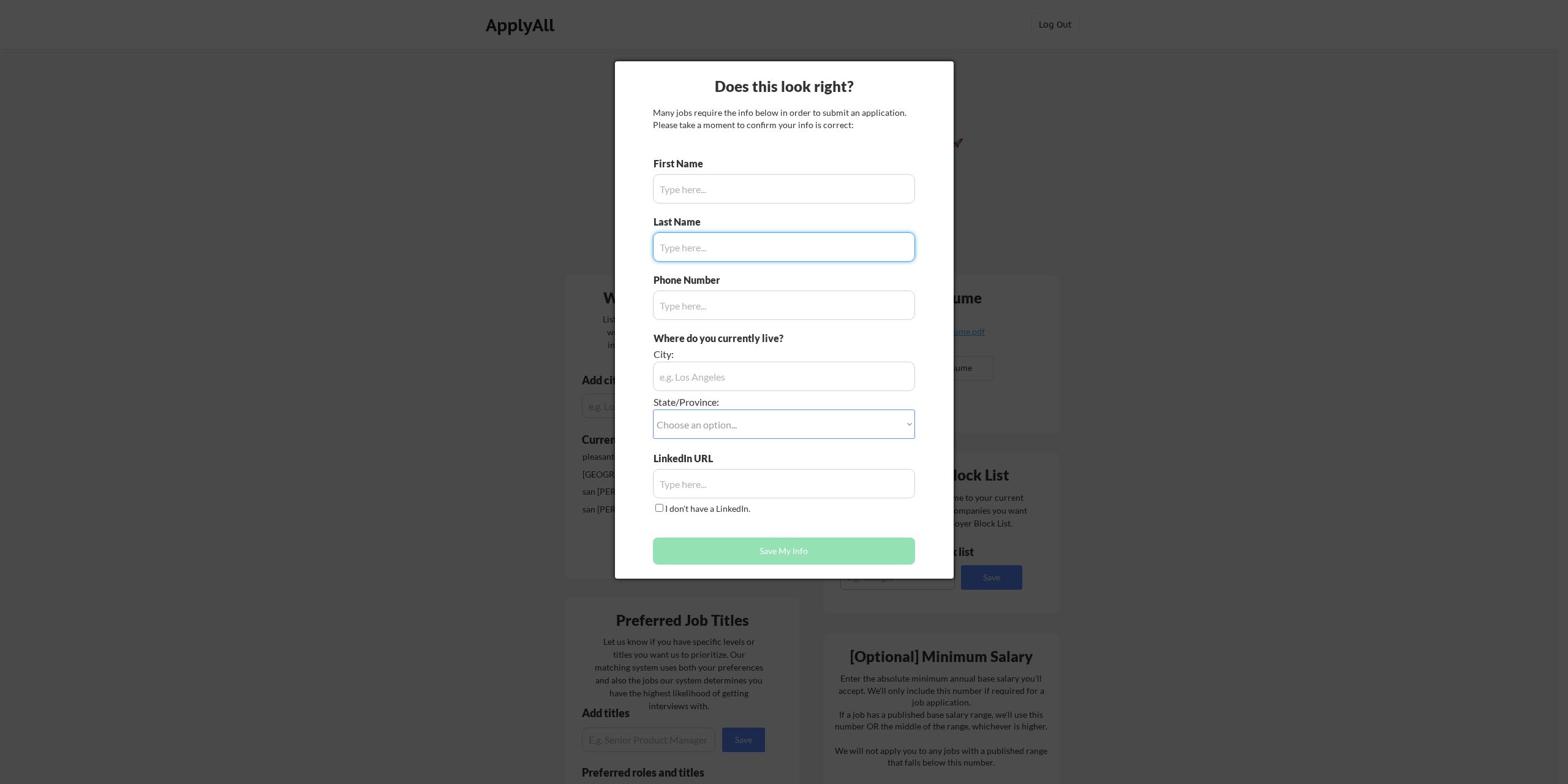
click at [677, 184] on input "input" at bounding box center [784, 189] width 262 height 29
click at [688, 187] on input "input" at bounding box center [784, 189] width 262 height 29
type input "Yanal"
click at [697, 245] on input "input" at bounding box center [784, 247] width 262 height 29
type input "Mash"
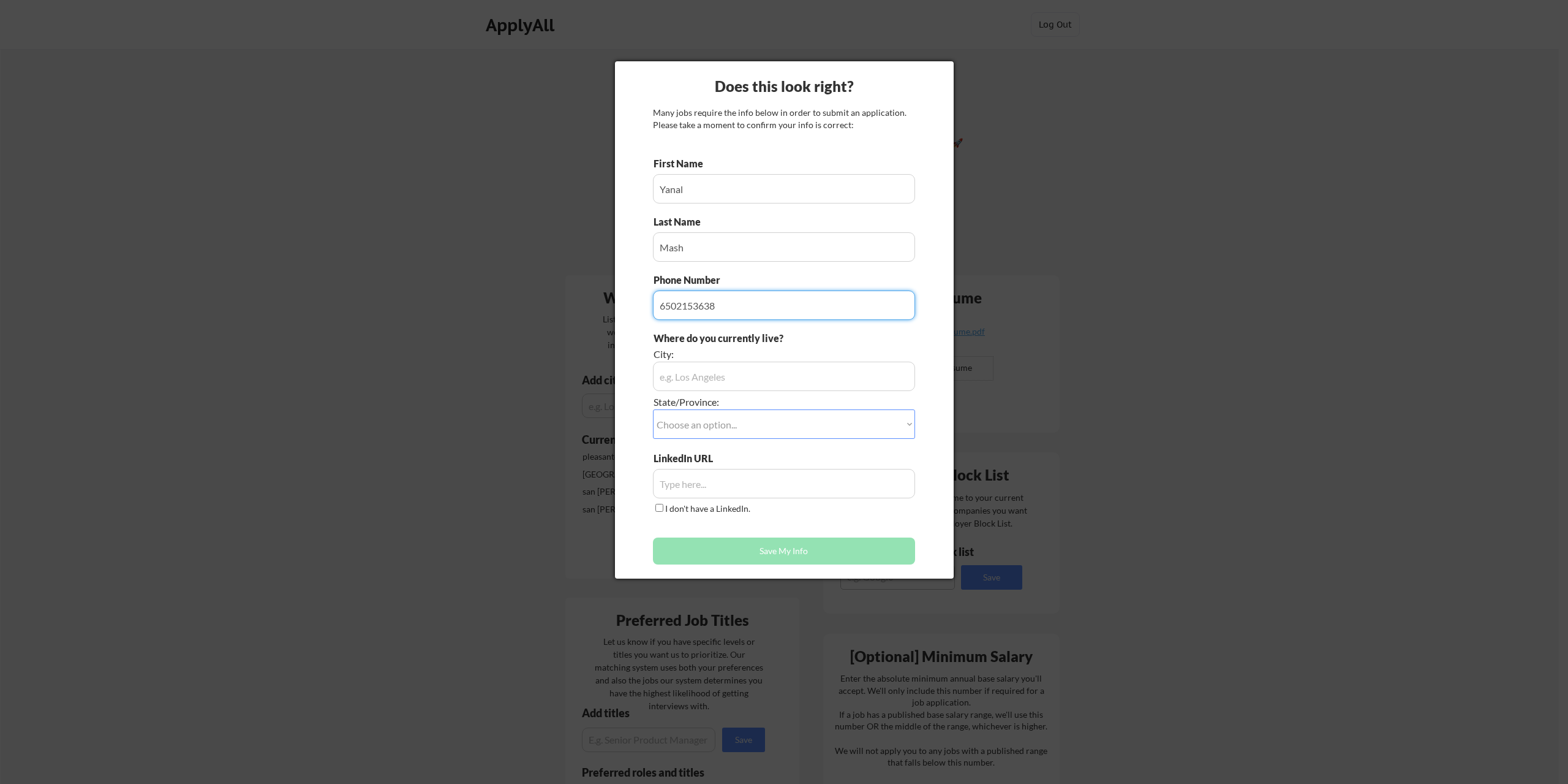
type input "6502153638"
click at [693, 380] on input "input" at bounding box center [784, 377] width 262 height 29
type input "San Ramon"
click at [693, 427] on select "Choose an option... Other/Not Applicable Alabama Alaska Alberta Arizona Arkansa…" at bounding box center [784, 425] width 262 height 29
select select ""California""
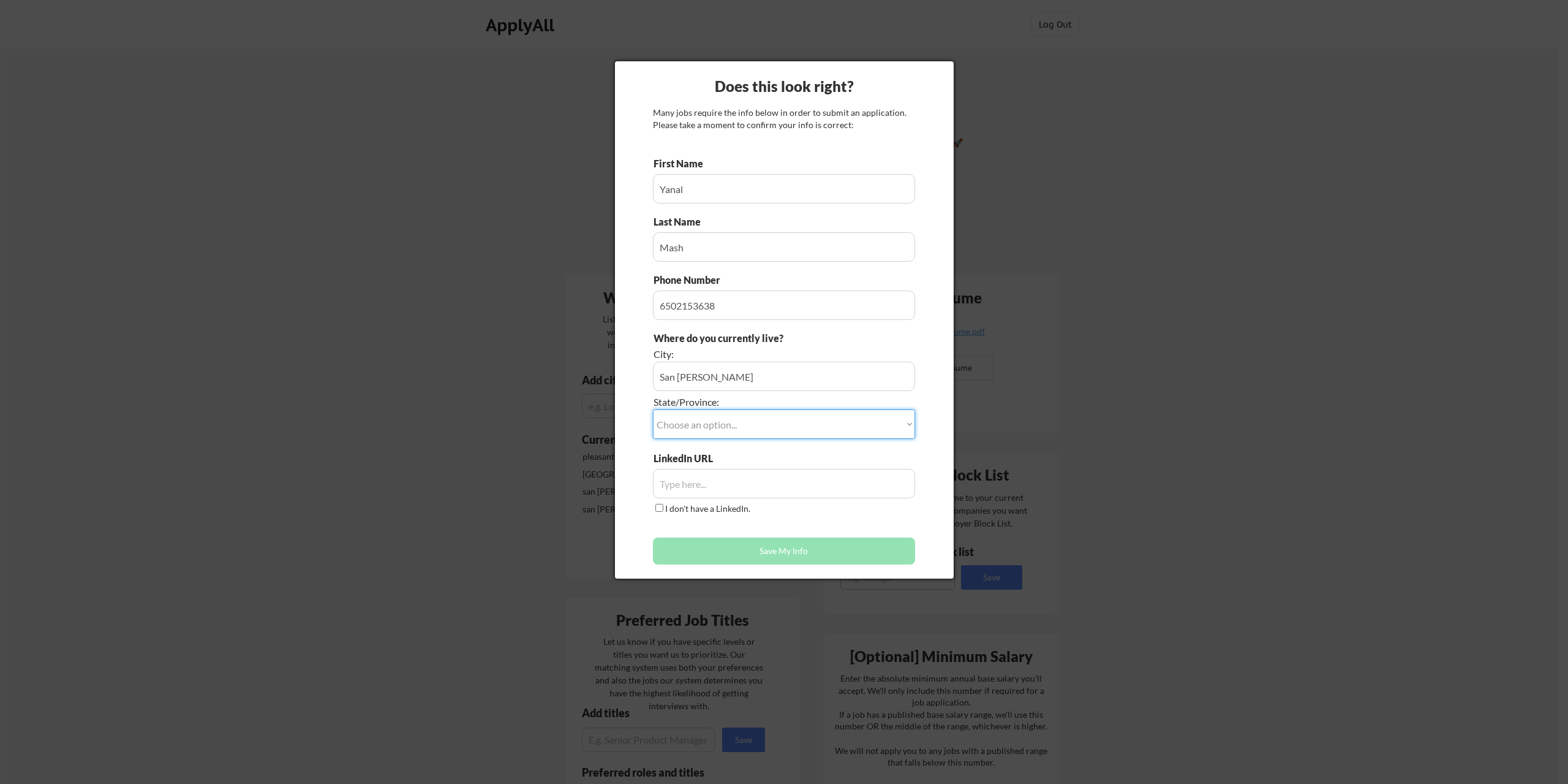
click at [653, 410] on select "Choose an option... Other/Not Applicable Alabama Alaska Alberta Arizona Arkansa…" at bounding box center [784, 425] width 262 height 29
click at [949, 480] on div "Does this look right? Many jobs require the info below in order to submit an ap…" at bounding box center [784, 320] width 339 height 518
click at [711, 487] on input "input" at bounding box center [784, 483] width 262 height 29
paste input "https://www.linkedin.com/in/yanal-mash"
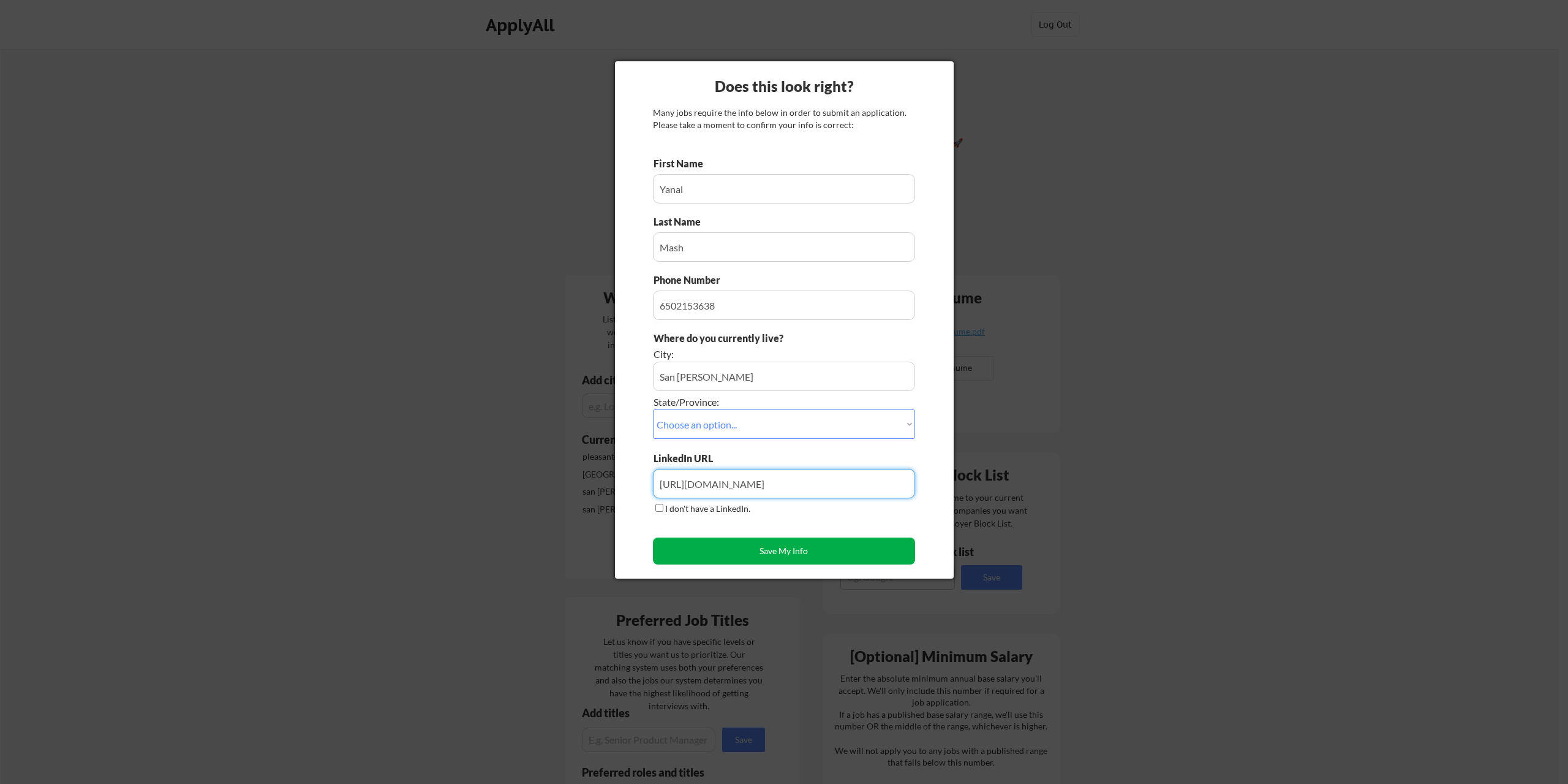
type input "https://www.linkedin.com/in/yanal-mash"
click at [770, 552] on button "Save My Info" at bounding box center [784, 551] width 262 height 27
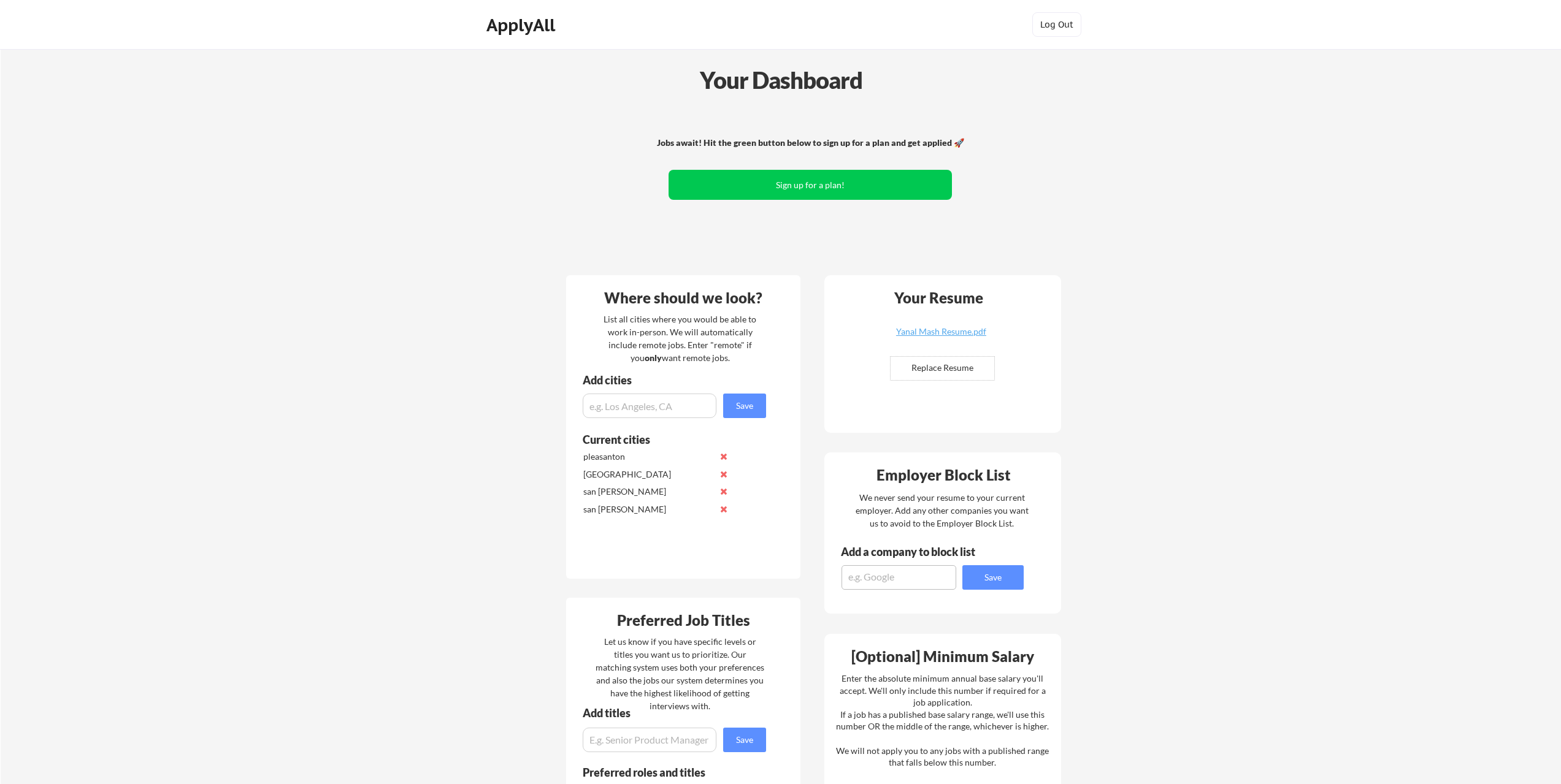
click at [1237, 285] on div "Your Dashboard Jobs await! Hit the green button below to sign up for a plan and…" at bounding box center [780, 650] width 1560 height 1202
click at [789, 187] on button "Sign up for a plan!" at bounding box center [810, 184] width 284 height 30
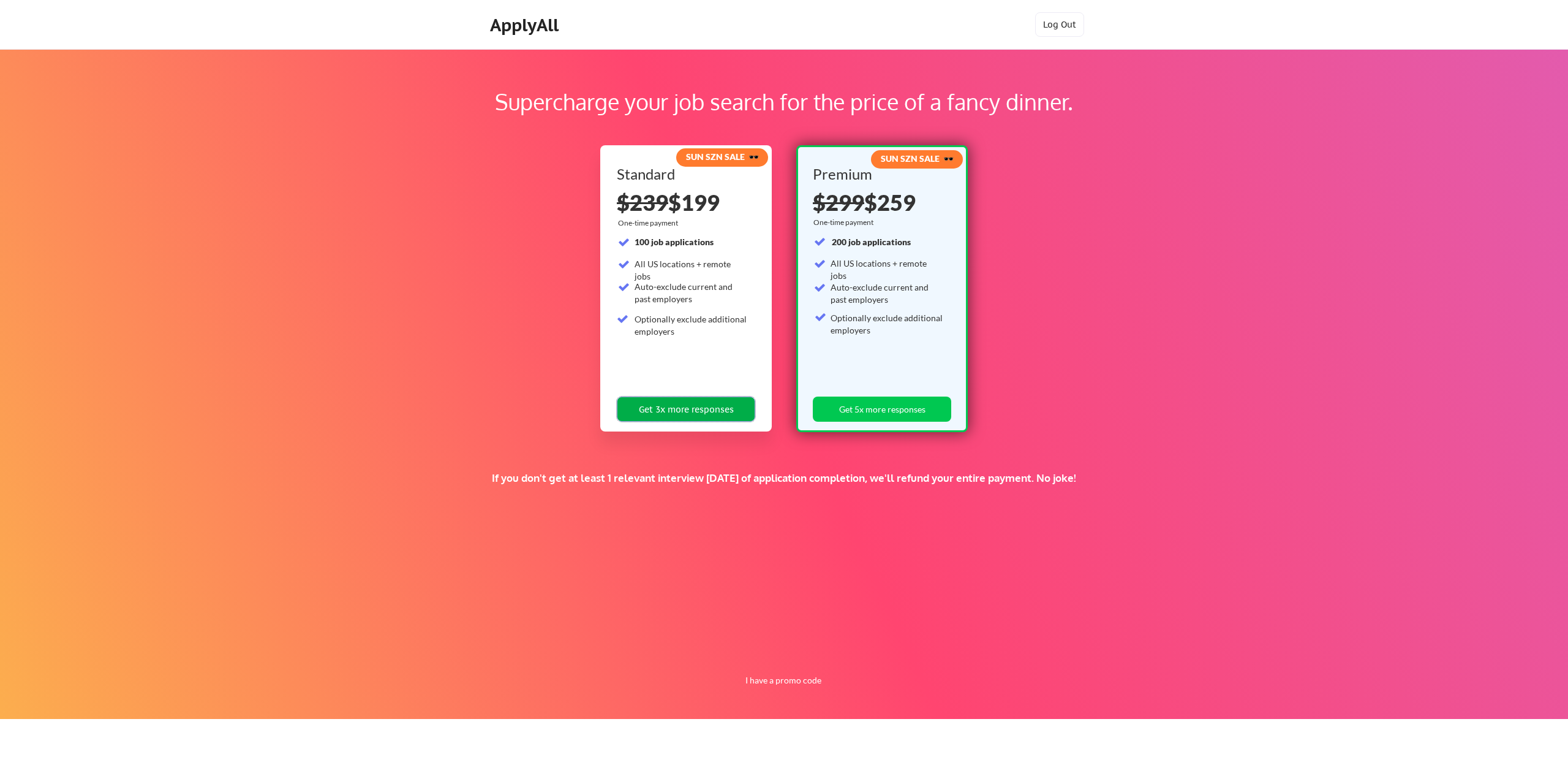
click at [659, 412] on button "Get 3x more responses" at bounding box center [686, 409] width 139 height 25
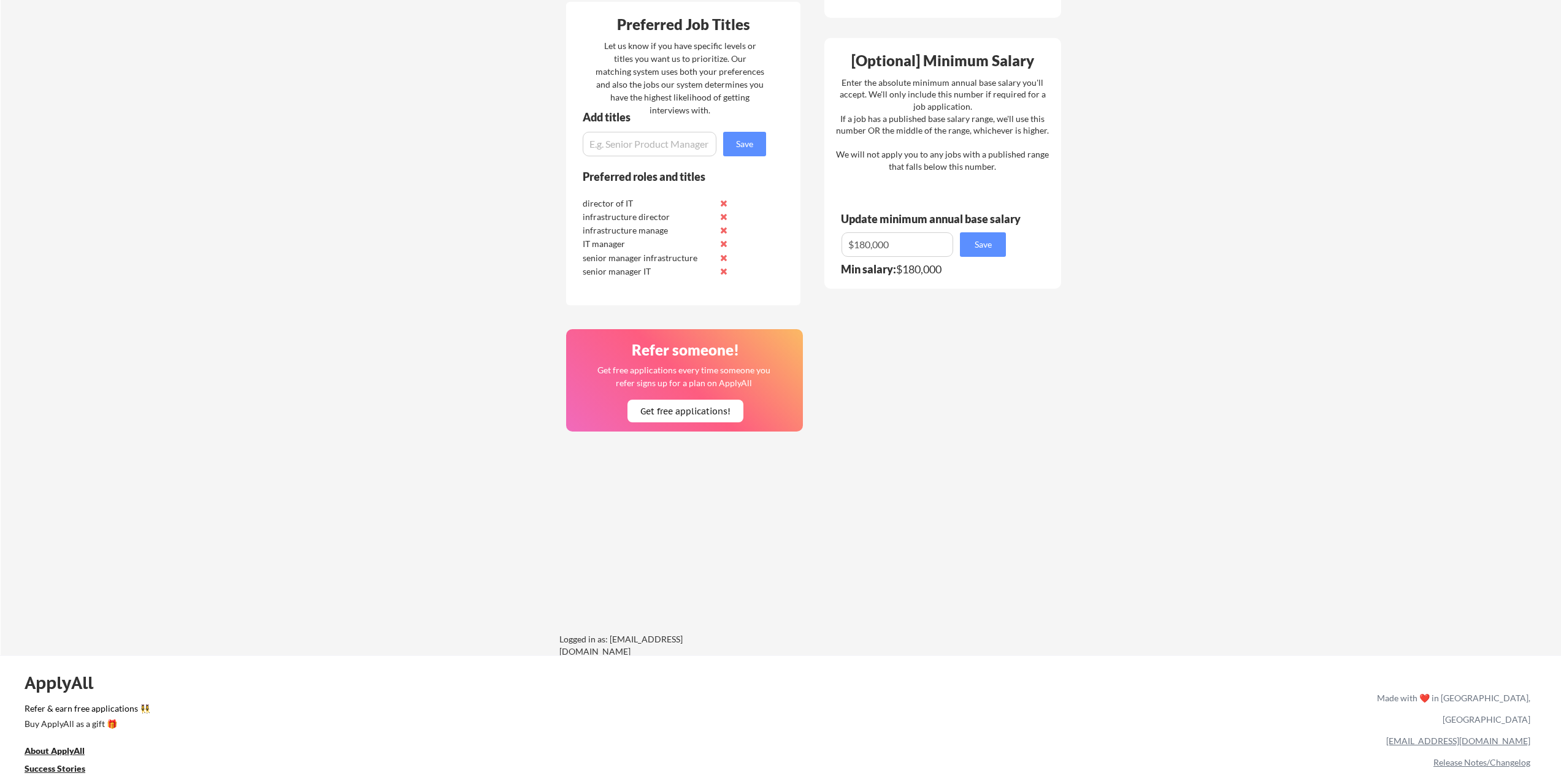
scroll to position [699, 0]
